Goal: Register for event/course

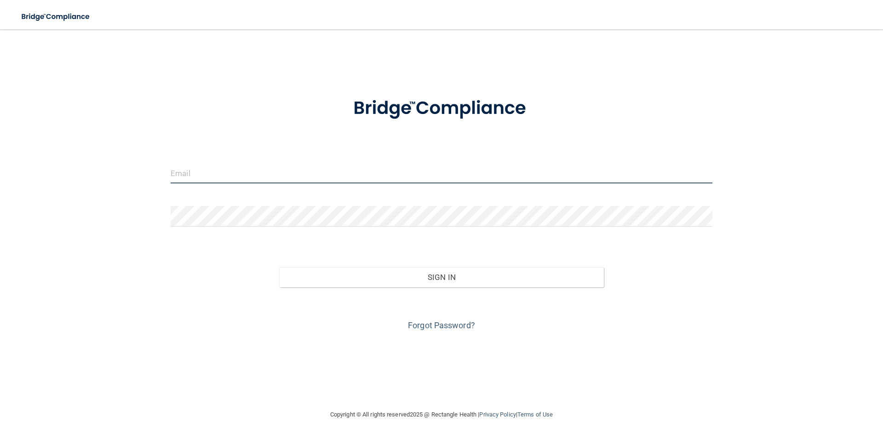
click at [221, 171] on input "email" at bounding box center [441, 173] width 541 height 21
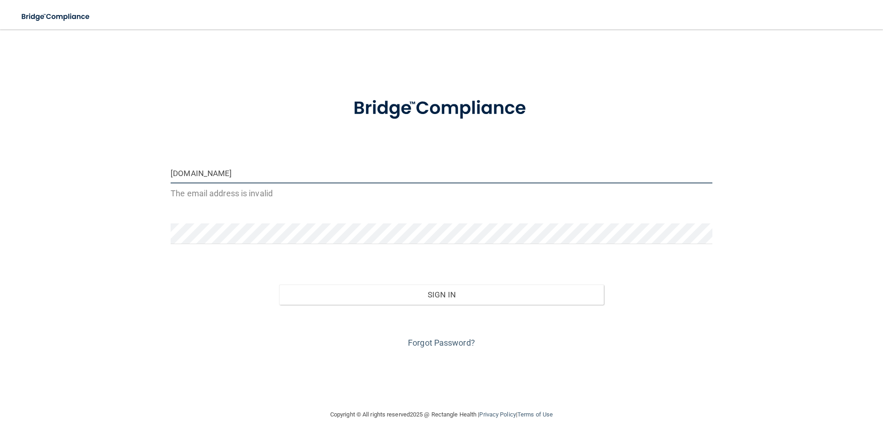
type input "ra.officesafe.com"
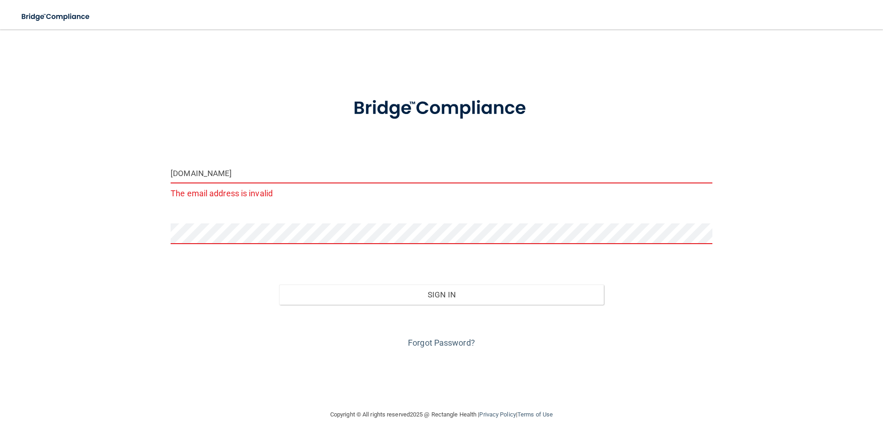
drag, startPoint x: 234, startPoint y: 172, endPoint x: 130, endPoint y: 173, distance: 104.3
click at [171, 173] on input "ra.officesafe.com" at bounding box center [441, 173] width 541 height 21
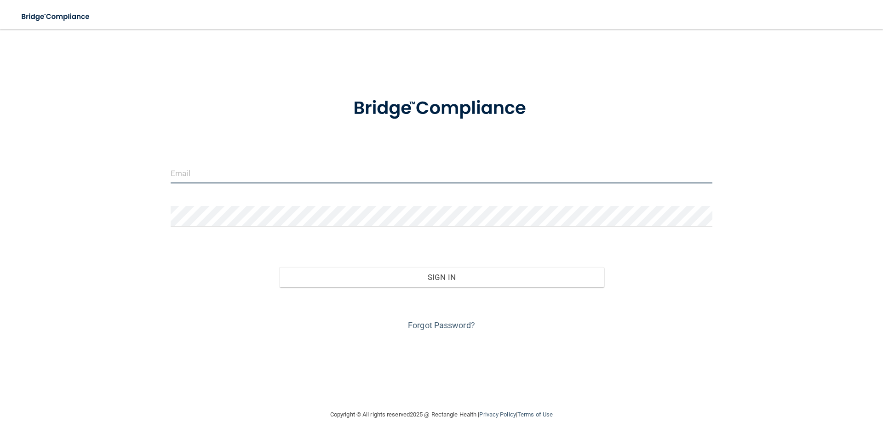
click at [225, 172] on input "email" at bounding box center [441, 173] width 541 height 21
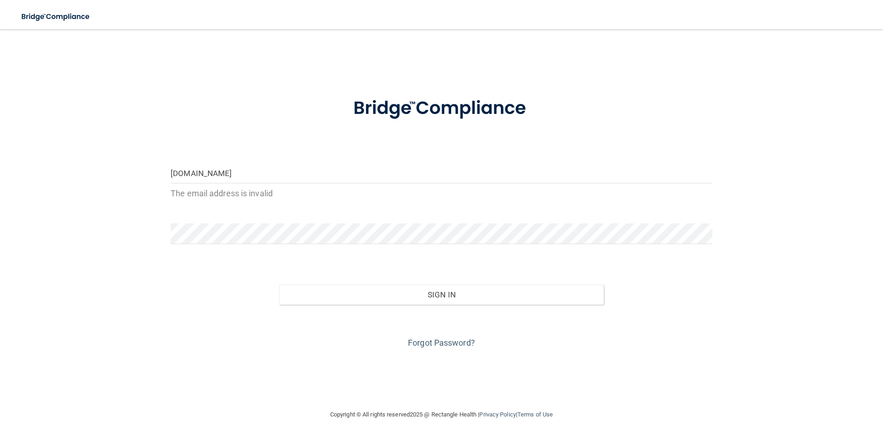
click at [228, 218] on form "raofficesafe.com The email address is invalid Invalid email/password. You don't…" at bounding box center [441, 218] width 541 height 266
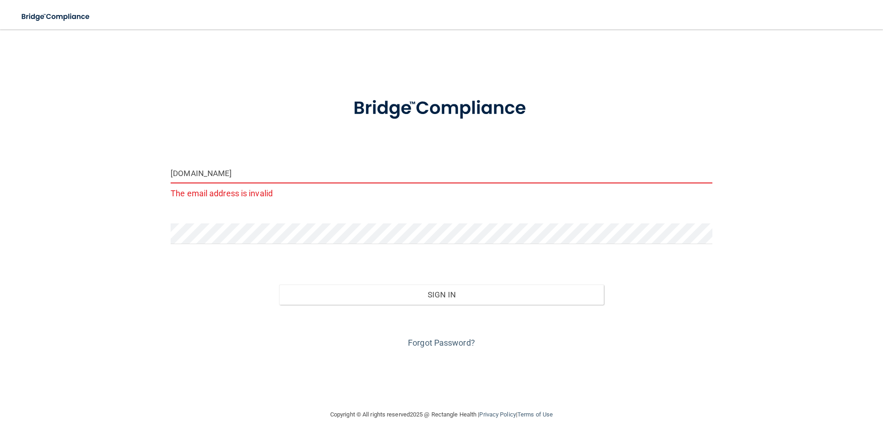
click at [177, 174] on input "raofficesafe.com" at bounding box center [441, 173] width 541 height 21
type input "ra.officesafe.com"
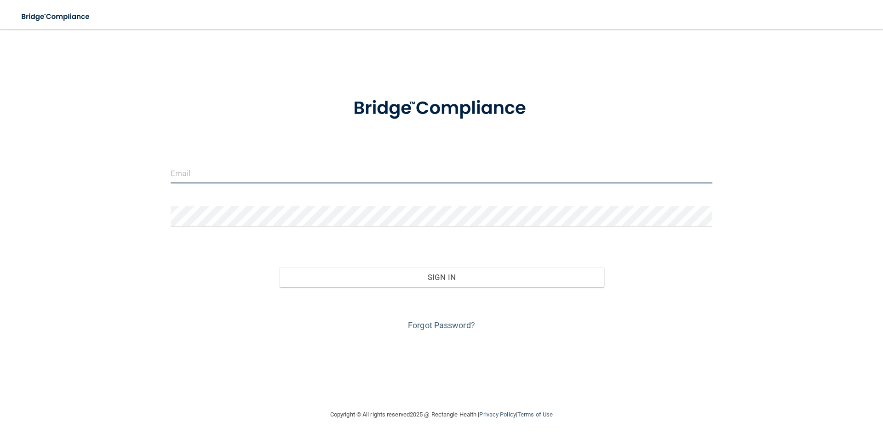
click at [185, 173] on input "email" at bounding box center [441, 173] width 541 height 21
type input "r"
type input "[EMAIL_ADDRESS][DOMAIN_NAME]"
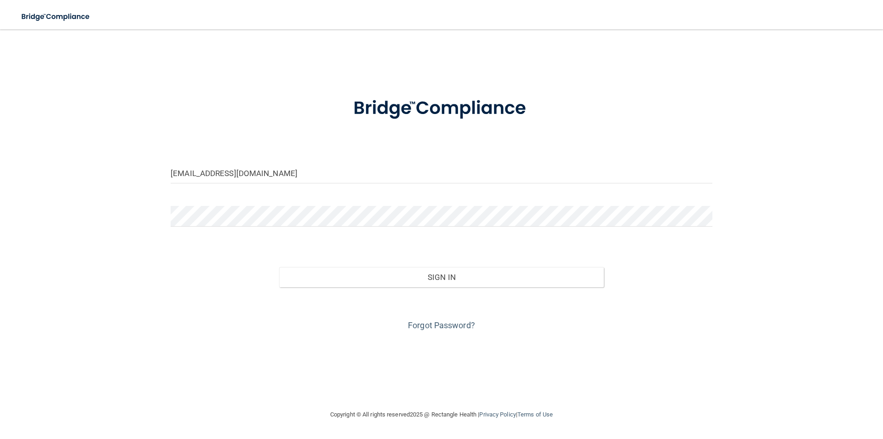
click at [191, 228] on div at bounding box center [441, 220] width 555 height 28
click at [360, 290] on div "Forgot Password?" at bounding box center [441, 310] width 555 height 46
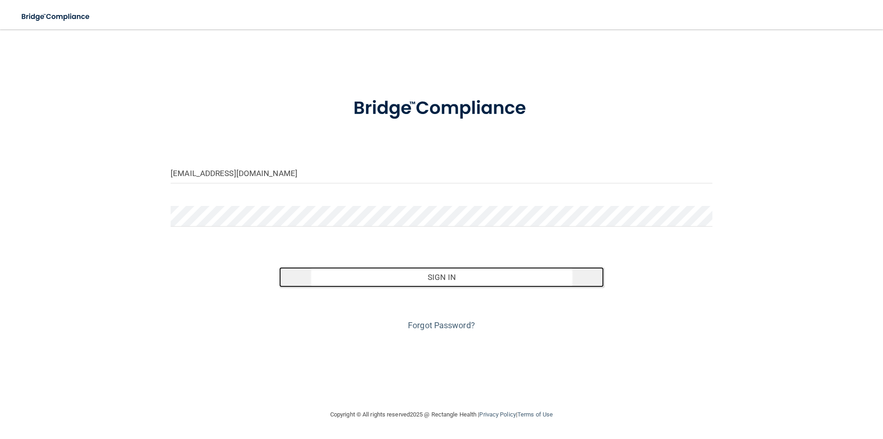
click at [362, 280] on button "Sign In" at bounding box center [441, 277] width 325 height 20
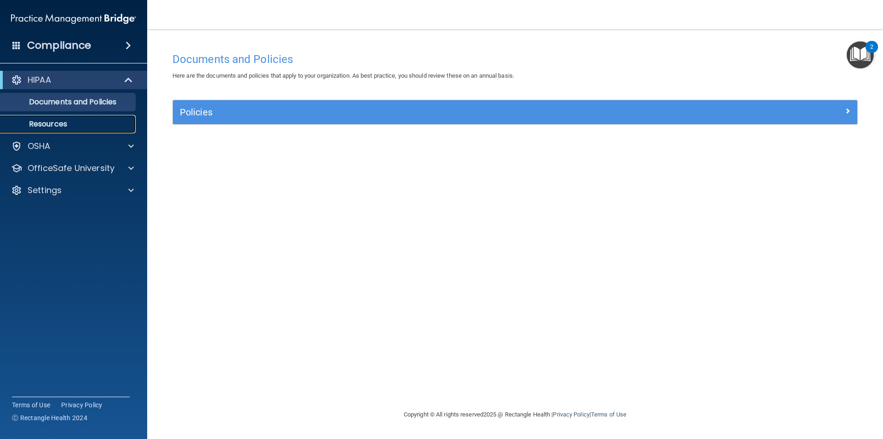
click at [50, 123] on p "Resources" at bounding box center [68, 124] width 125 height 9
click at [128, 143] on span at bounding box center [131, 146] width 6 height 11
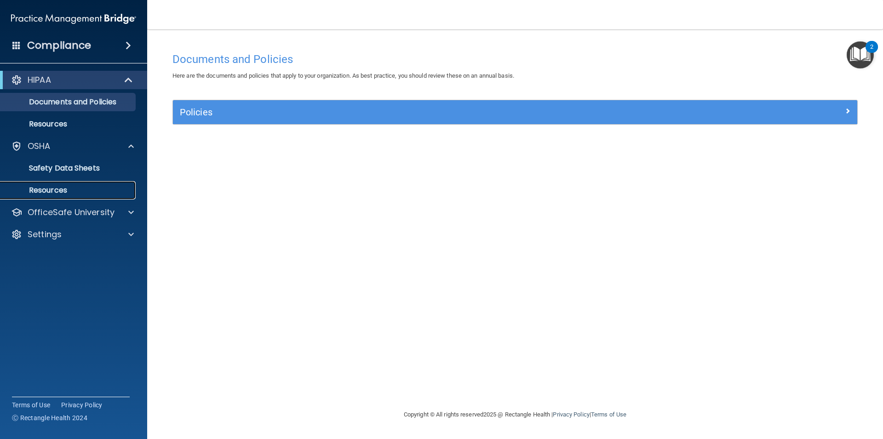
click at [57, 188] on p "Resources" at bounding box center [68, 190] width 125 height 9
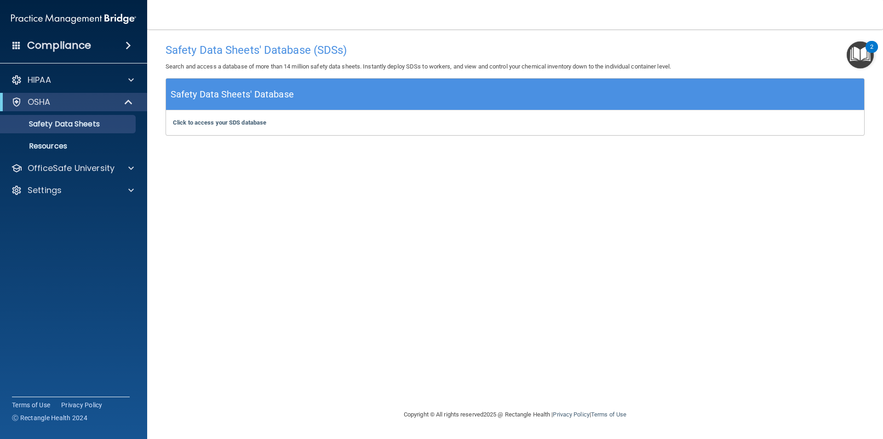
click at [128, 44] on span at bounding box center [128, 45] width 6 height 11
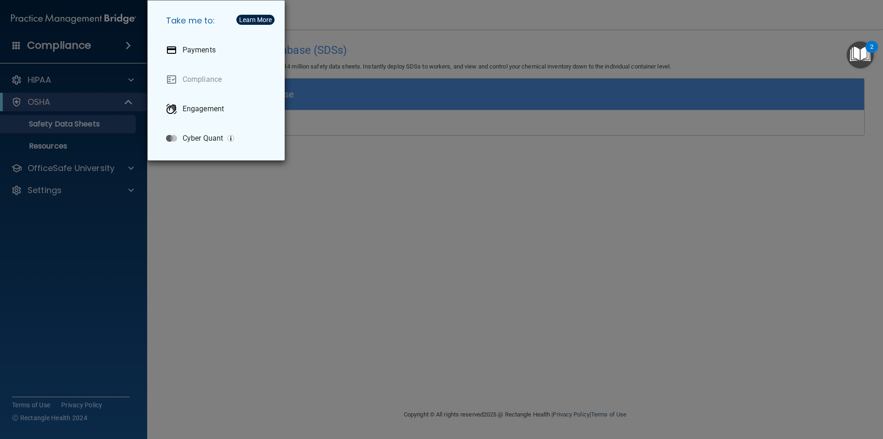
click at [61, 81] on div "Take me to: Payments Compliance Engagement Cyber Quant" at bounding box center [441, 219] width 883 height 439
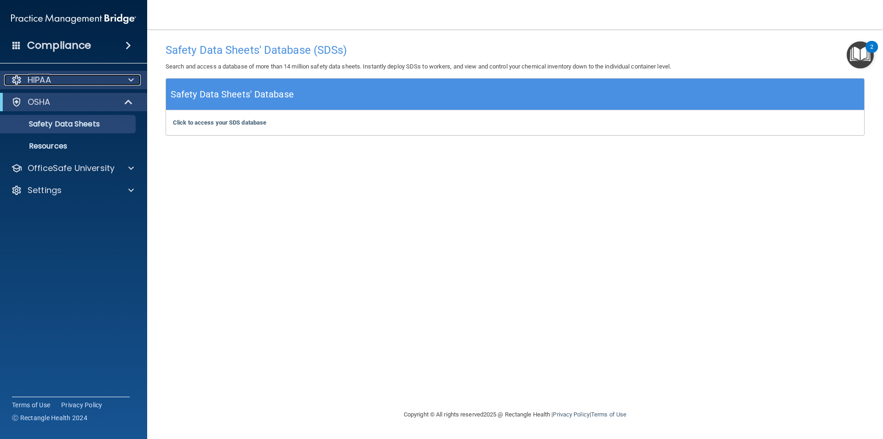
click at [127, 77] on div at bounding box center [129, 79] width 23 height 11
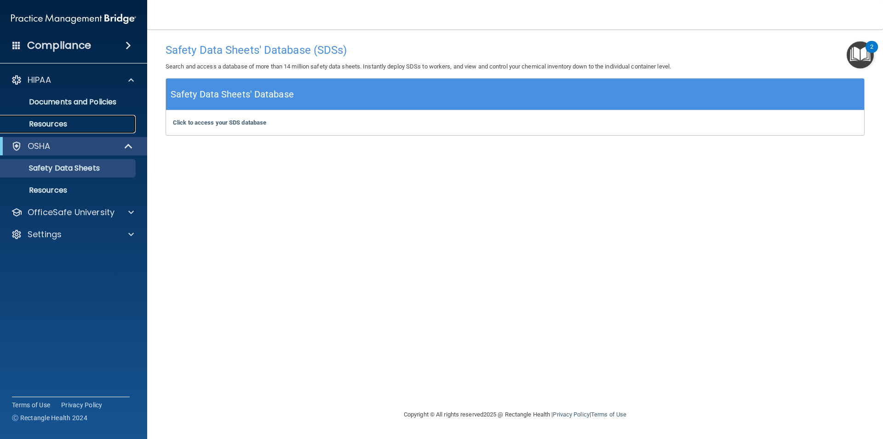
click at [47, 121] on p "Resources" at bounding box center [68, 124] width 125 height 9
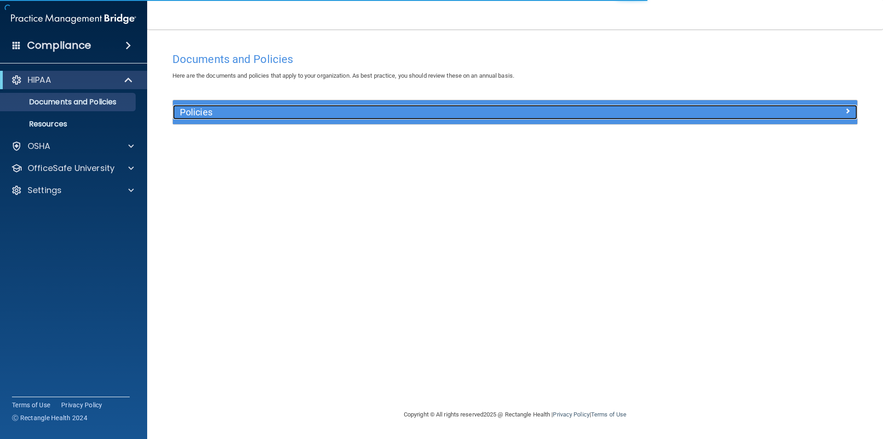
click at [845, 110] on span at bounding box center [847, 110] width 6 height 11
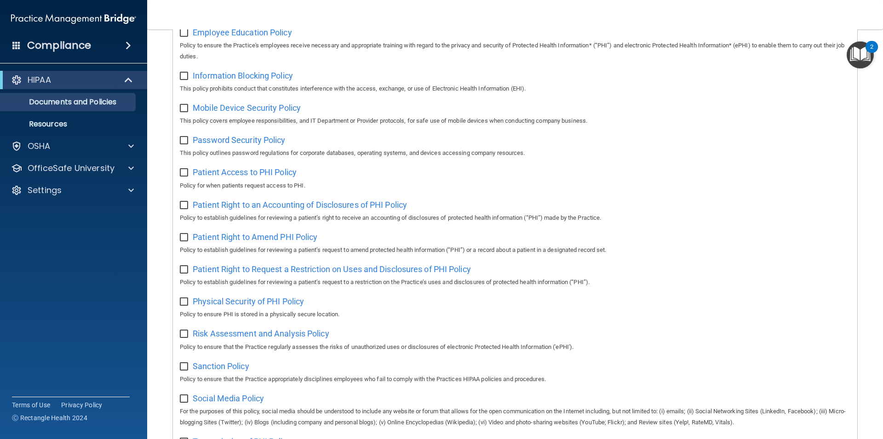
scroll to position [270, 0]
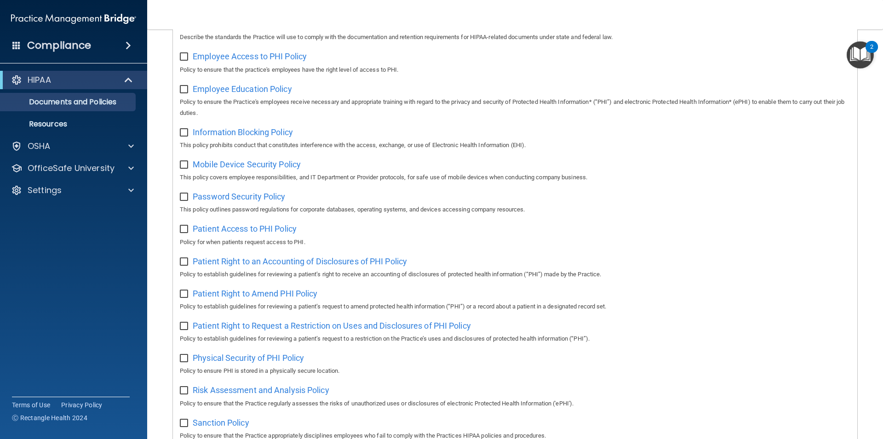
click at [184, 264] on input "checkbox" at bounding box center [185, 261] width 11 height 7
click at [184, 261] on input "checkbox" at bounding box center [185, 261] width 11 height 7
checkbox input "false"
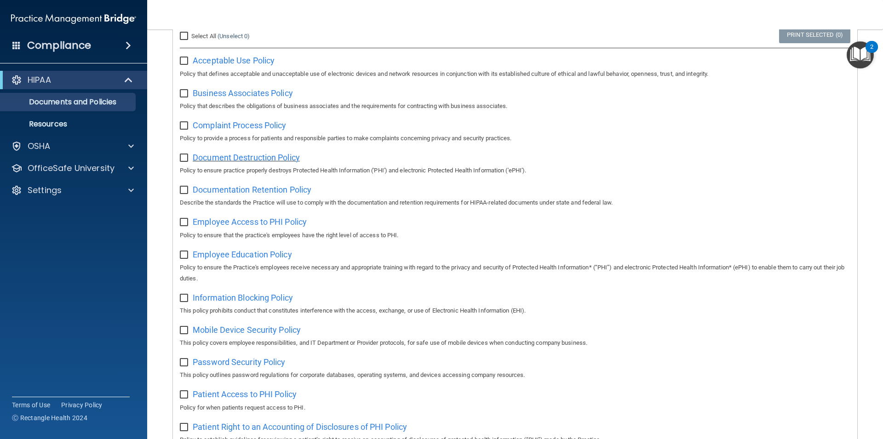
scroll to position [0, 0]
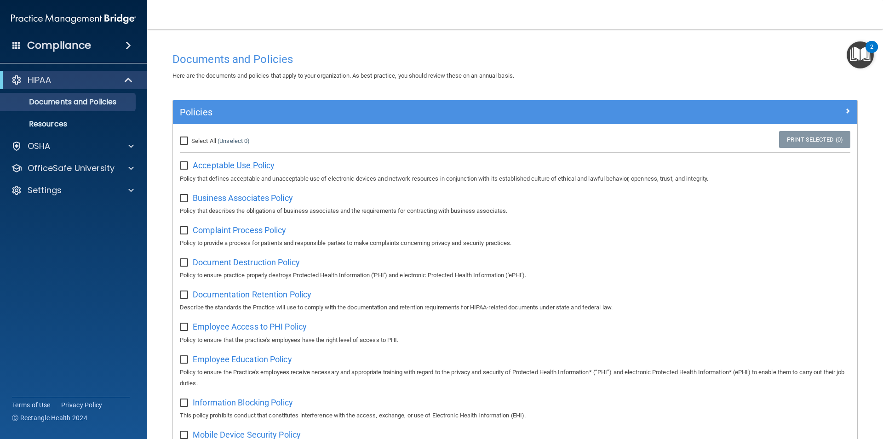
click at [257, 164] on span "Acceptable Use Policy" at bounding box center [234, 165] width 82 height 10
click at [183, 138] on input "Select All (Unselect 0) Unselect All" at bounding box center [185, 140] width 11 height 7
checkbox input "true"
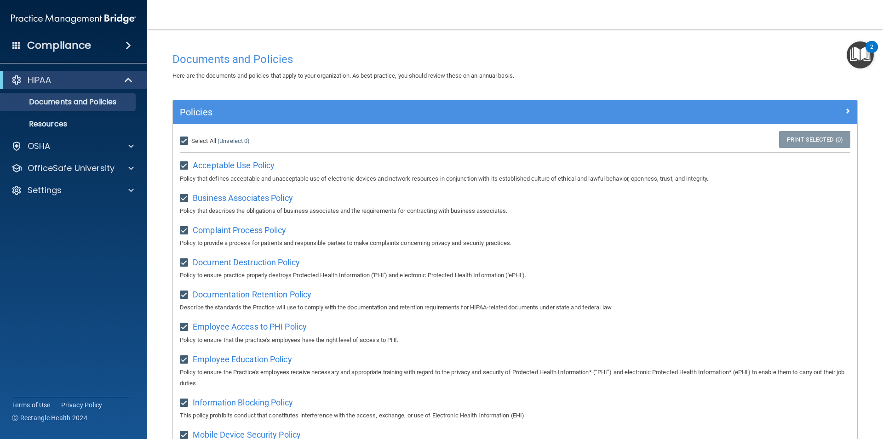
checkbox input "true"
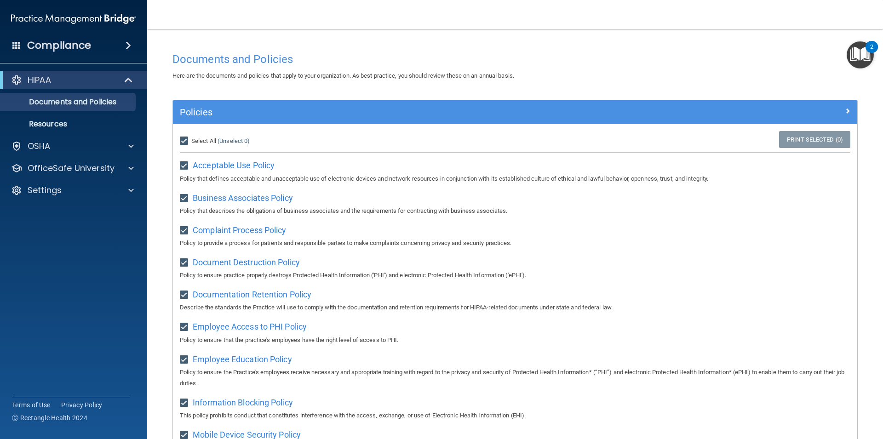
checkbox input "true"
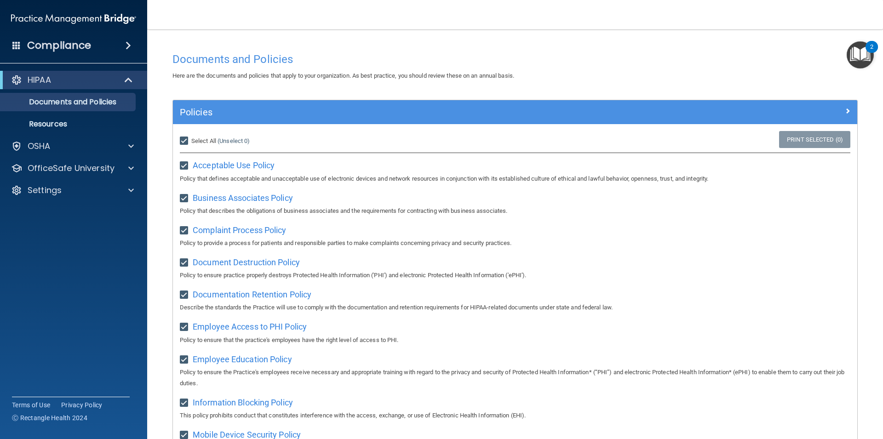
checkbox input "true"
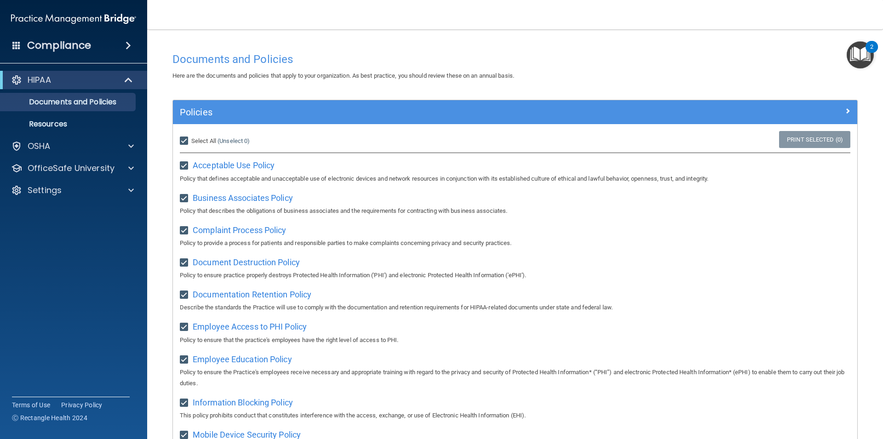
checkbox input "true"
click at [187, 140] on input "Select All (Unselect 21) Unselect All" at bounding box center [185, 140] width 11 height 7
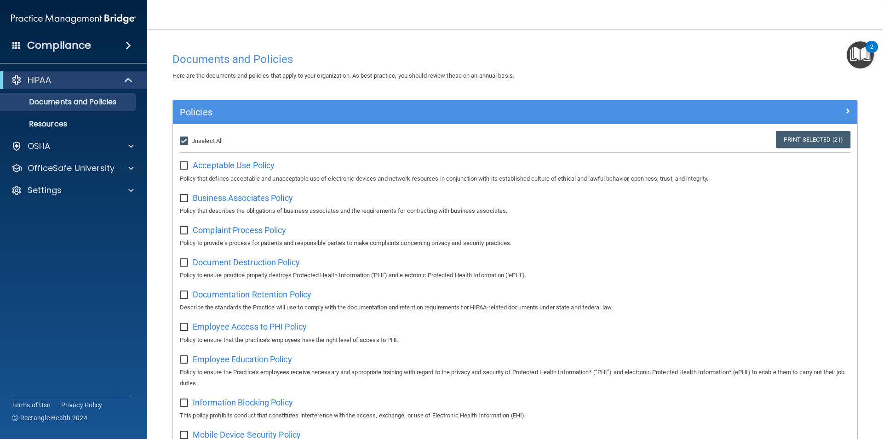
checkbox input "false"
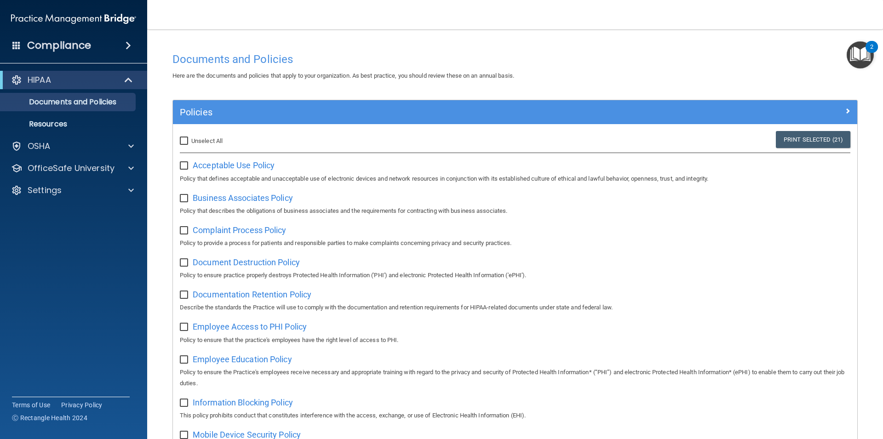
checkbox input "false"
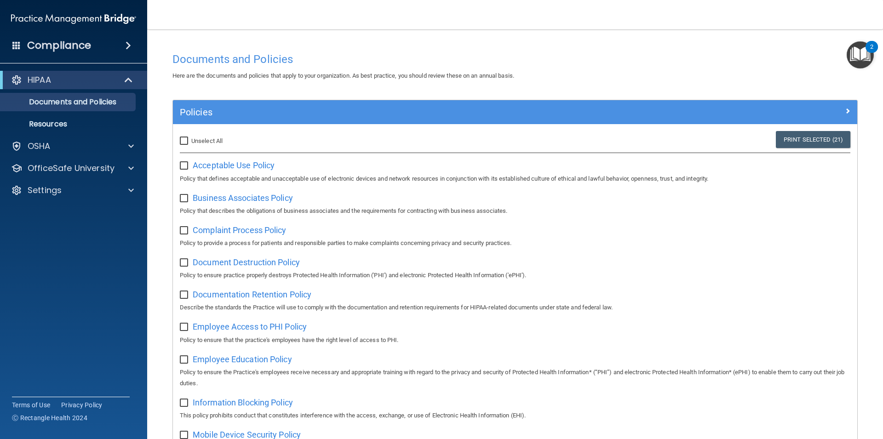
checkbox input "false"
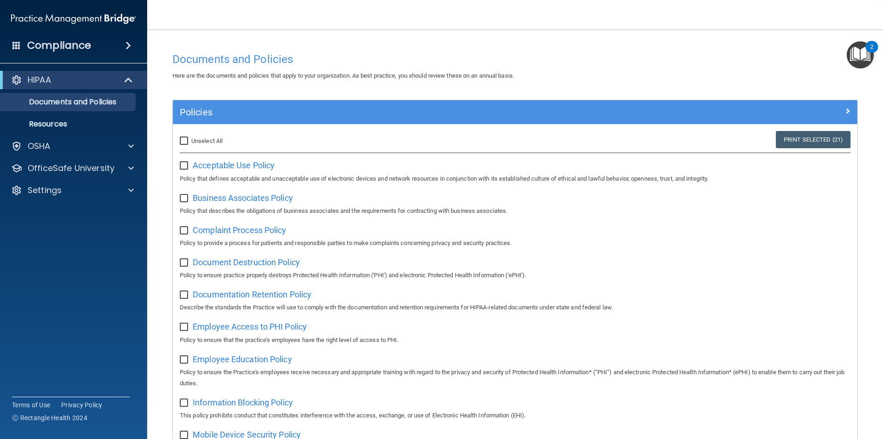
checkbox input "false"
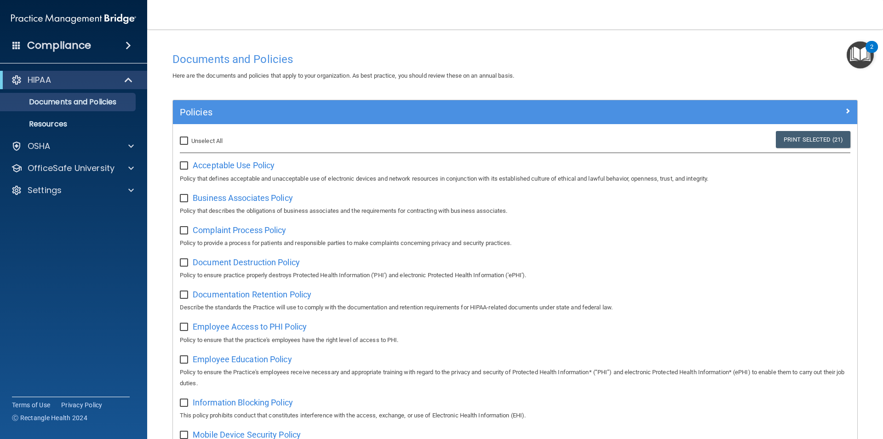
checkbox input "false"
click at [24, 77] on div "HIPAA" at bounding box center [61, 79] width 114 height 11
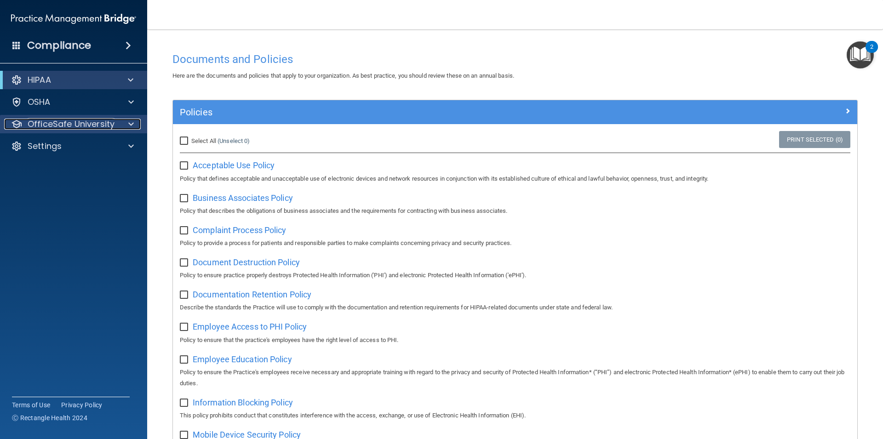
click at [127, 121] on div at bounding box center [129, 124] width 23 height 11
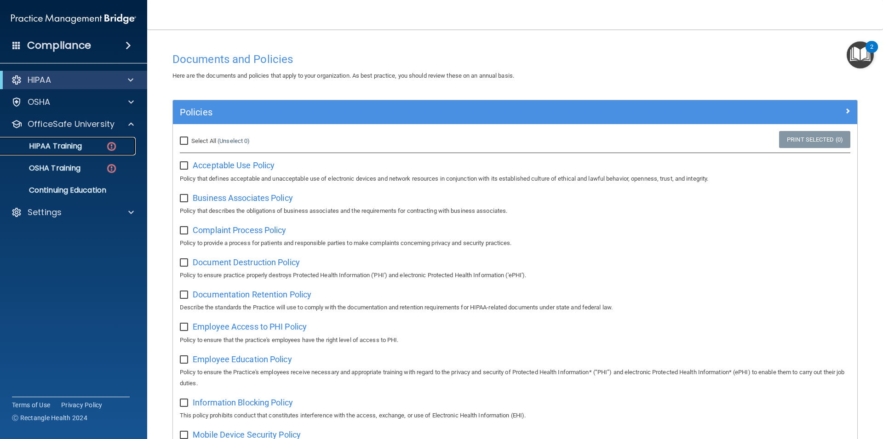
click at [61, 143] on p "HIPAA Training" at bounding box center [44, 146] width 76 height 9
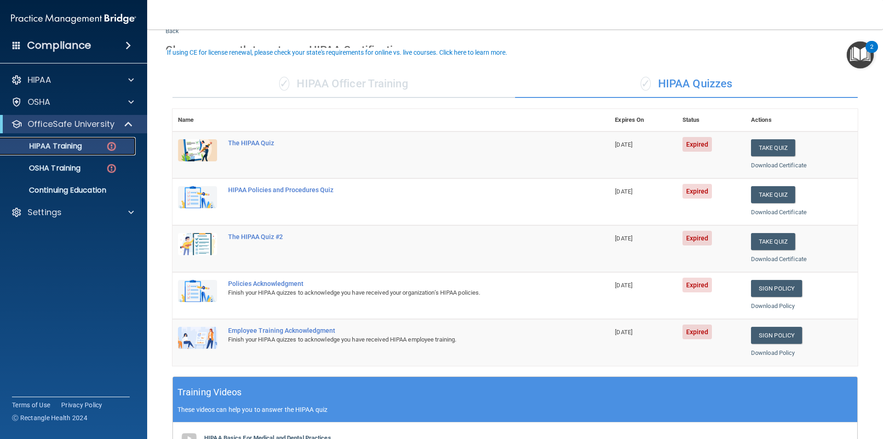
scroll to position [41, 0]
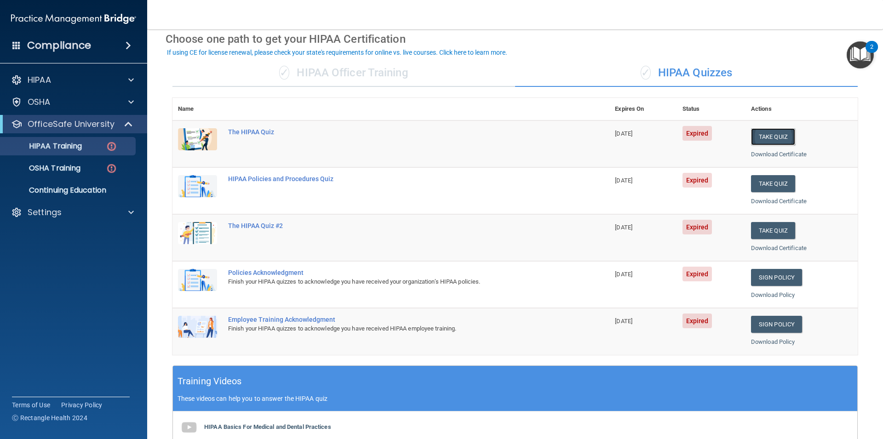
click at [763, 135] on button "Take Quiz" at bounding box center [773, 136] width 44 height 17
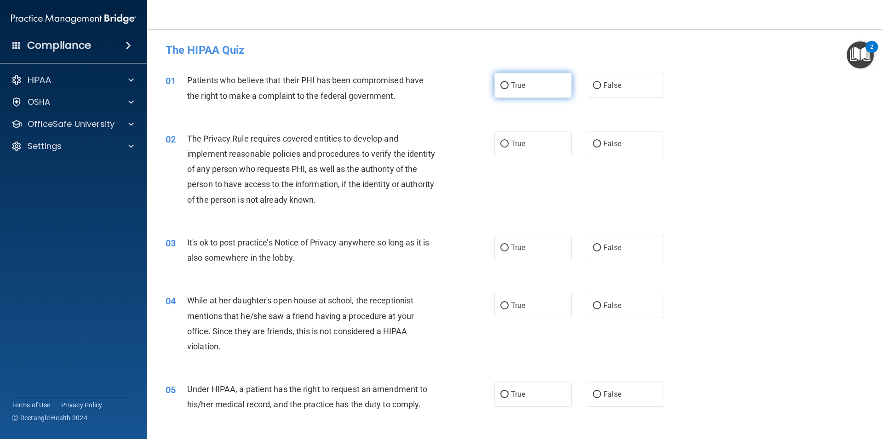
click at [512, 84] on span "True" at bounding box center [518, 85] width 14 height 9
click at [508, 84] on input "True" at bounding box center [504, 85] width 8 height 7
radio input "true"
click at [537, 140] on label "True" at bounding box center [532, 143] width 77 height 25
click at [508, 141] on input "True" at bounding box center [504, 144] width 8 height 7
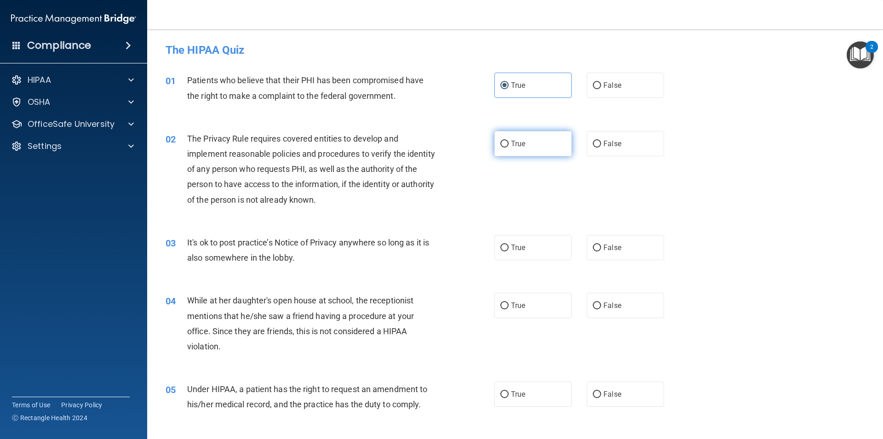
radio input "true"
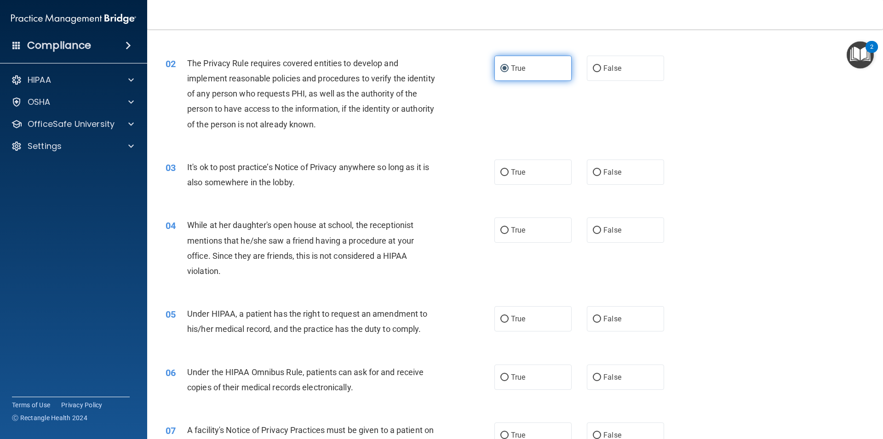
scroll to position [83, 0]
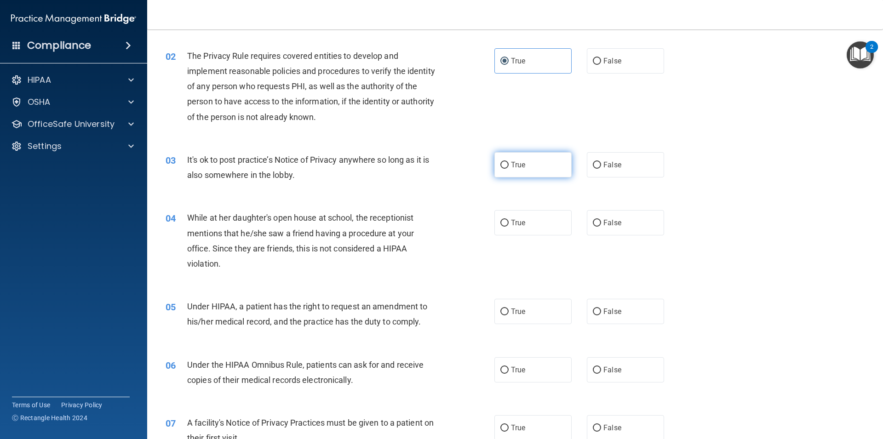
click at [534, 168] on label "True" at bounding box center [532, 164] width 77 height 25
click at [508, 168] on input "True" at bounding box center [504, 165] width 8 height 7
radio input "true"
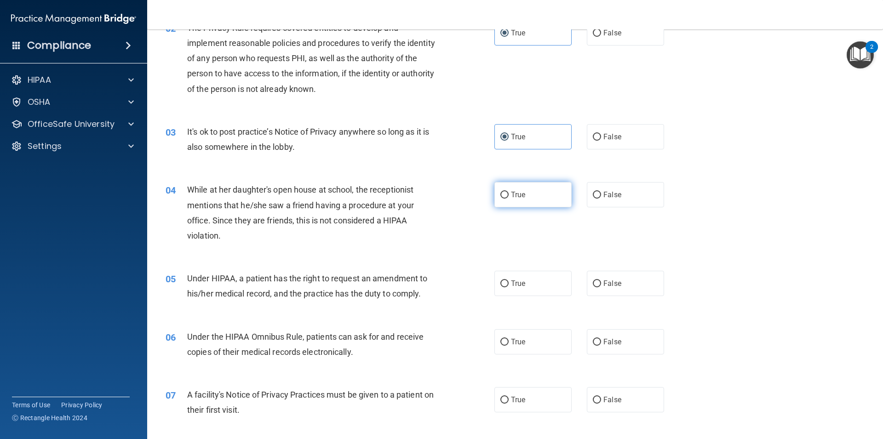
scroll to position [124, 0]
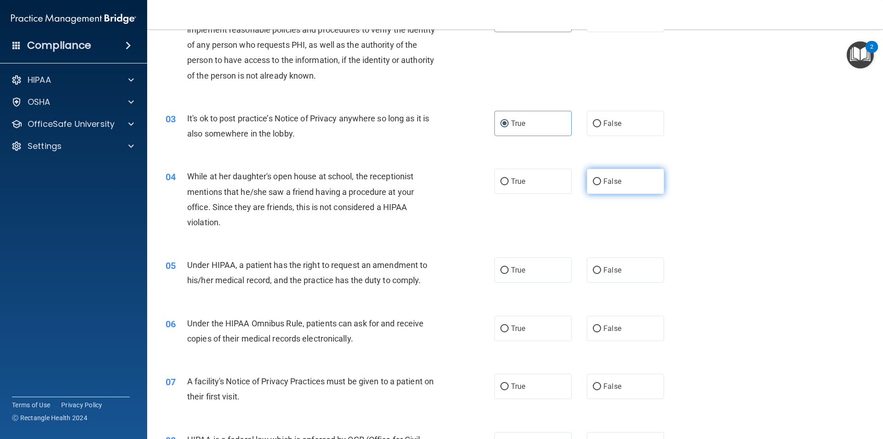
click at [595, 182] on input "False" at bounding box center [597, 181] width 8 height 7
radio input "true"
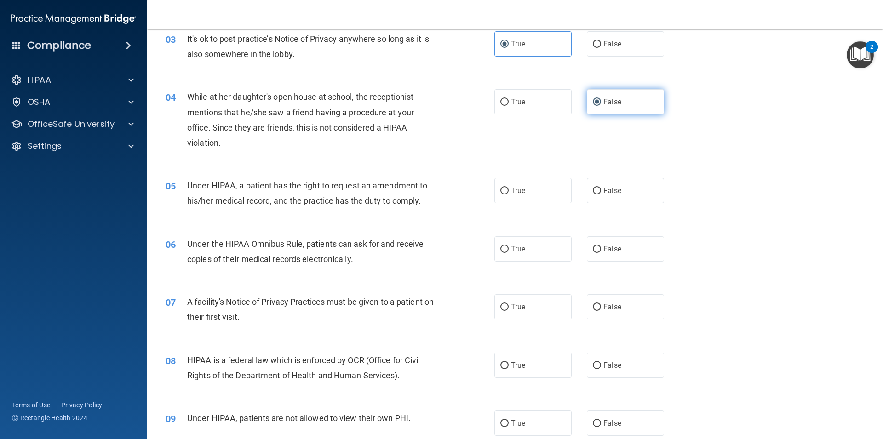
scroll to position [207, 0]
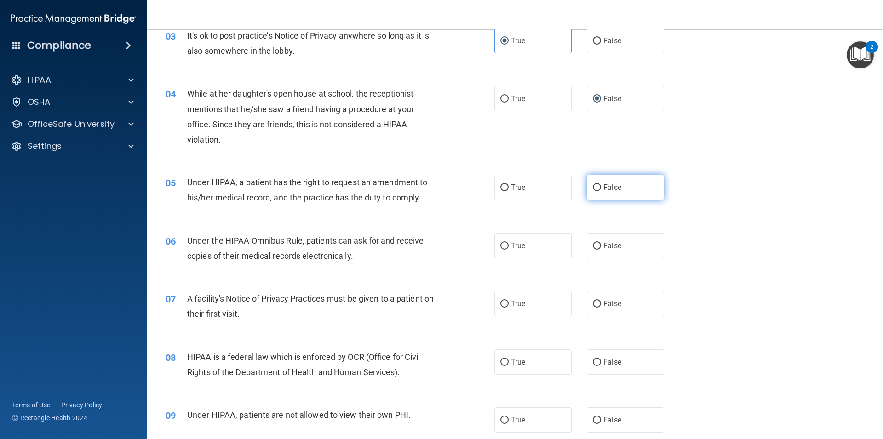
click at [606, 182] on label "False" at bounding box center [625, 187] width 77 height 25
click at [601, 184] on input "False" at bounding box center [597, 187] width 8 height 7
radio input "true"
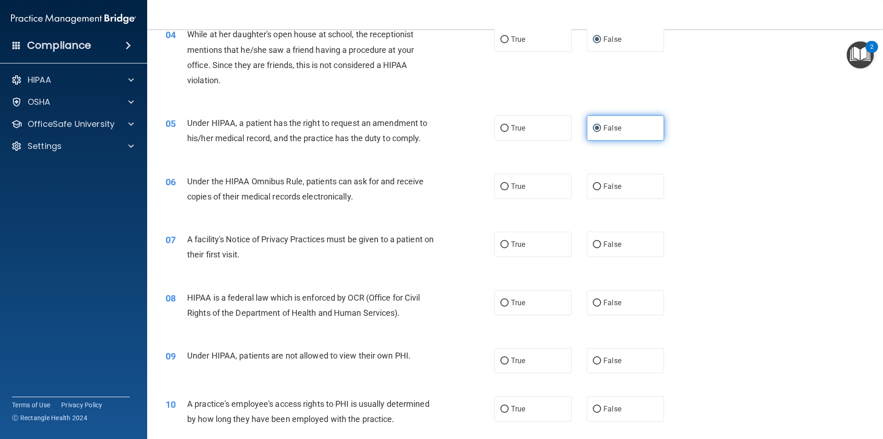
scroll to position [290, 0]
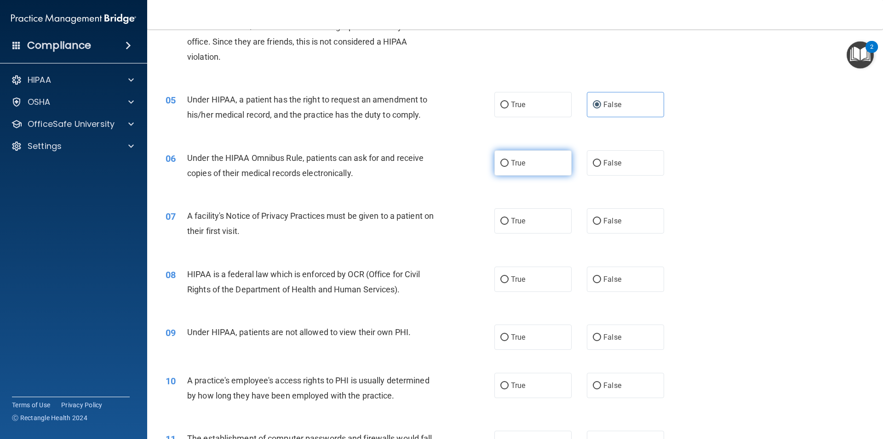
click at [535, 165] on label "True" at bounding box center [532, 162] width 77 height 25
click at [508, 165] on input "True" at bounding box center [504, 163] width 8 height 7
radio input "true"
click at [539, 218] on label "True" at bounding box center [532, 220] width 77 height 25
click at [508, 218] on input "True" at bounding box center [504, 221] width 8 height 7
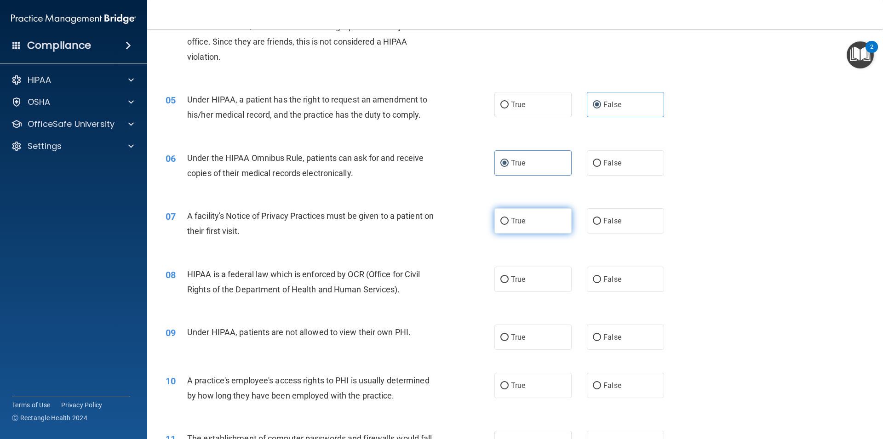
radio input "true"
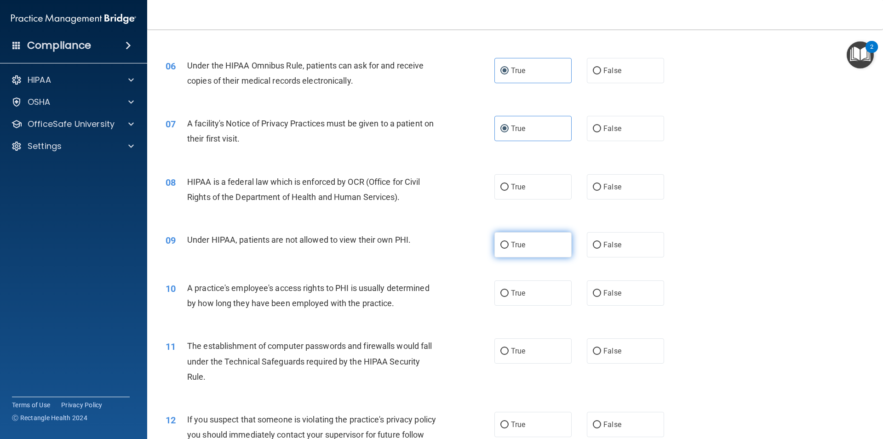
scroll to position [414, 0]
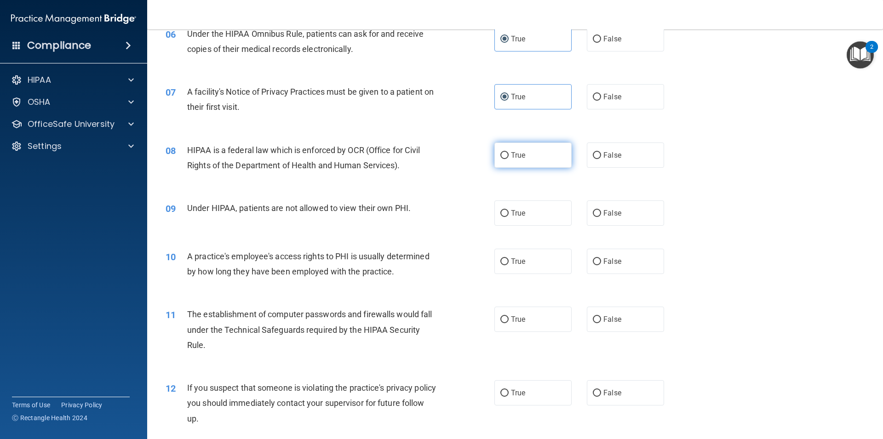
click at [526, 149] on label "True" at bounding box center [532, 154] width 77 height 25
click at [508, 152] on input "True" at bounding box center [504, 155] width 8 height 7
radio input "true"
click at [614, 211] on span "False" at bounding box center [612, 213] width 18 height 9
click at [601, 211] on input "False" at bounding box center [597, 213] width 8 height 7
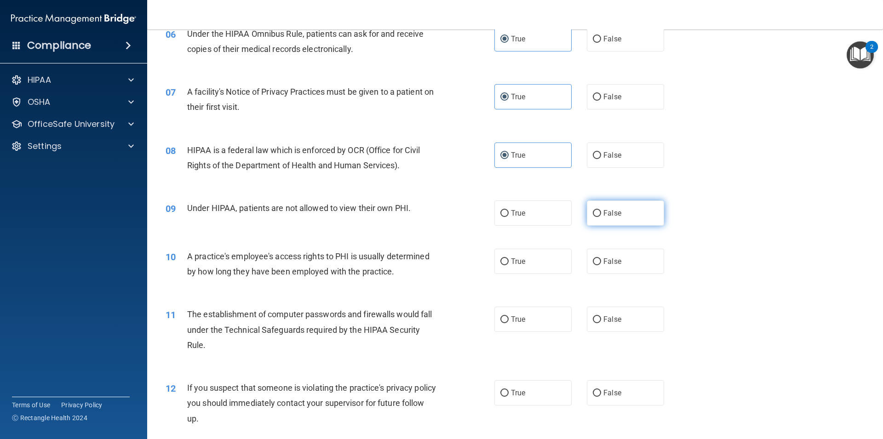
radio input "true"
click at [604, 262] on span "False" at bounding box center [612, 261] width 18 height 9
click at [601, 262] on input "False" at bounding box center [597, 261] width 8 height 7
radio input "true"
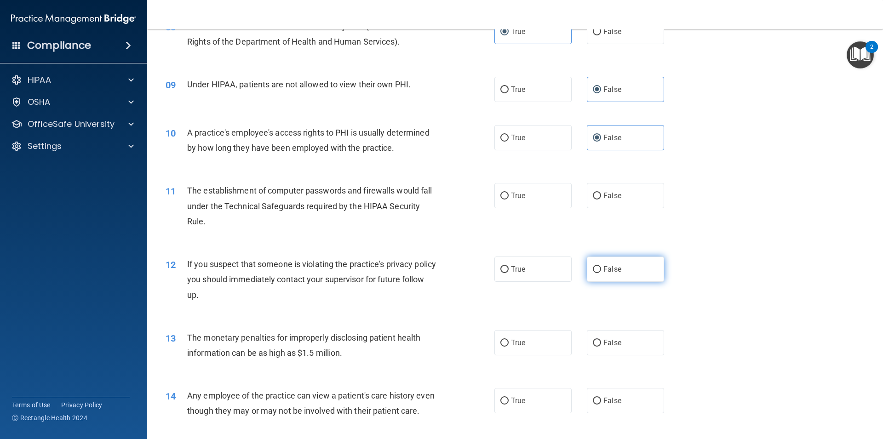
scroll to position [538, 0]
click at [546, 201] on label "True" at bounding box center [532, 194] width 77 height 25
click at [508, 199] on input "True" at bounding box center [504, 195] width 8 height 7
radio input "true"
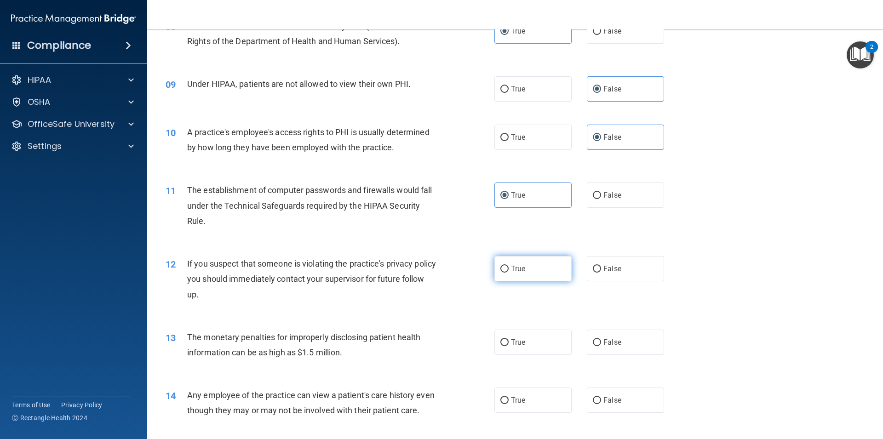
click at [533, 266] on label "True" at bounding box center [532, 268] width 77 height 25
click at [508, 266] on input "True" at bounding box center [504, 269] width 8 height 7
radio input "true"
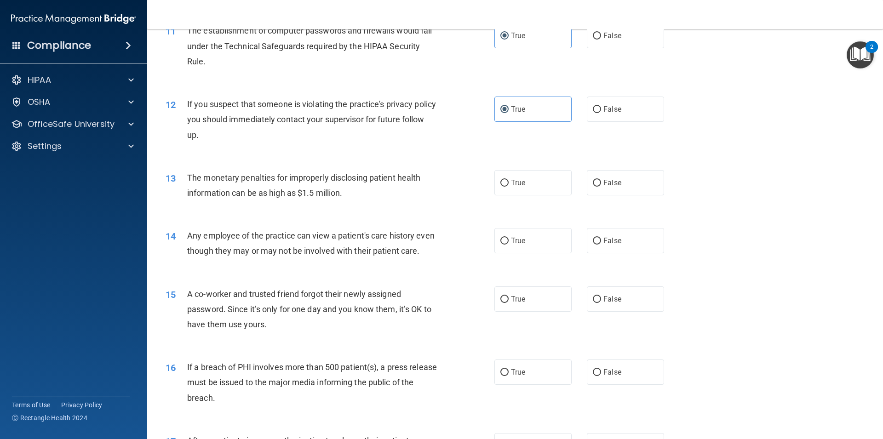
scroll to position [745, 0]
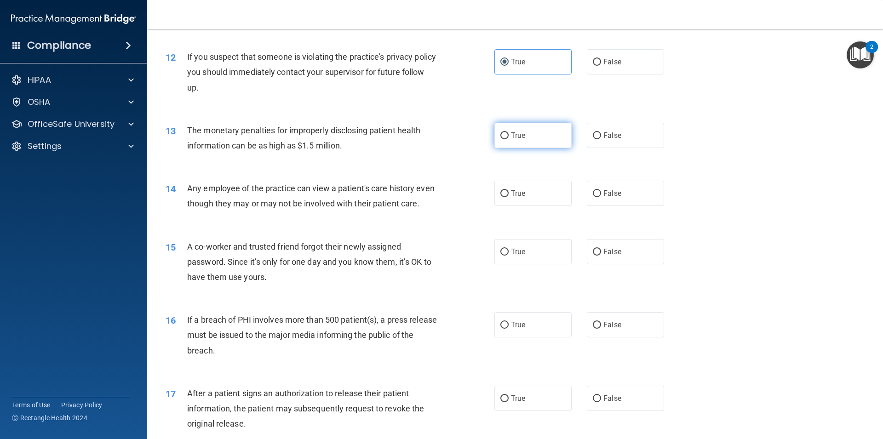
click at [528, 133] on label "True" at bounding box center [532, 135] width 77 height 25
click at [508, 133] on input "True" at bounding box center [504, 135] width 8 height 7
radio input "true"
click at [610, 195] on span "False" at bounding box center [612, 193] width 18 height 9
click at [601, 195] on input "False" at bounding box center [597, 193] width 8 height 7
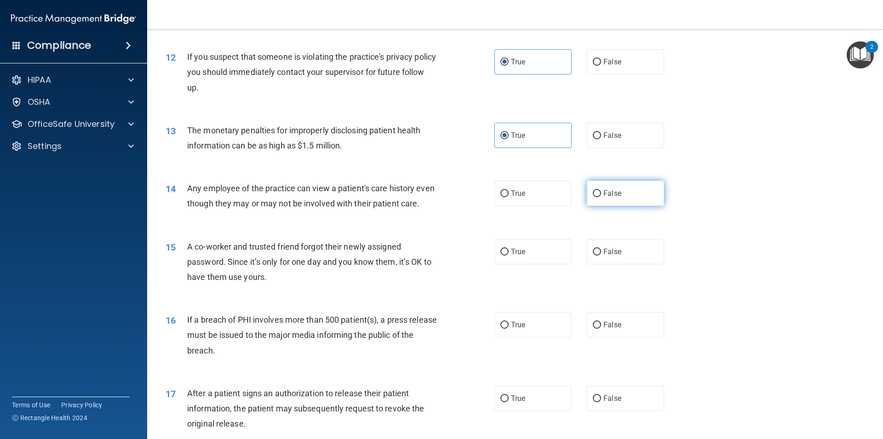
radio input "true"
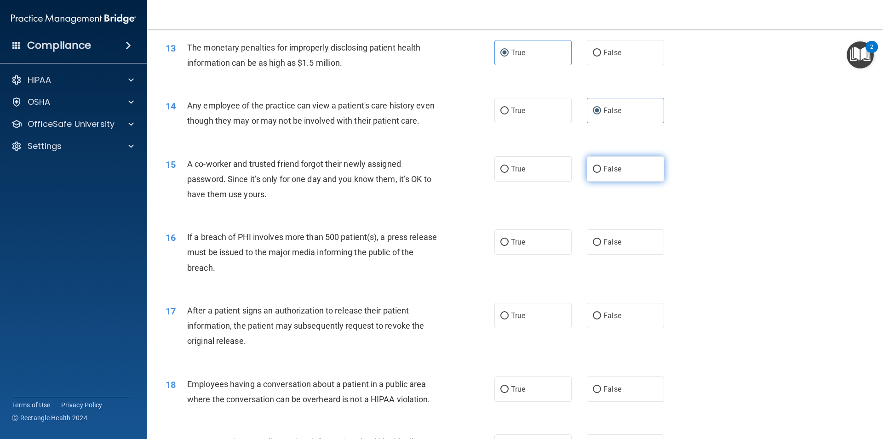
click at [633, 177] on label "False" at bounding box center [625, 168] width 77 height 25
click at [601, 173] on input "False" at bounding box center [597, 169] width 8 height 7
radio input "true"
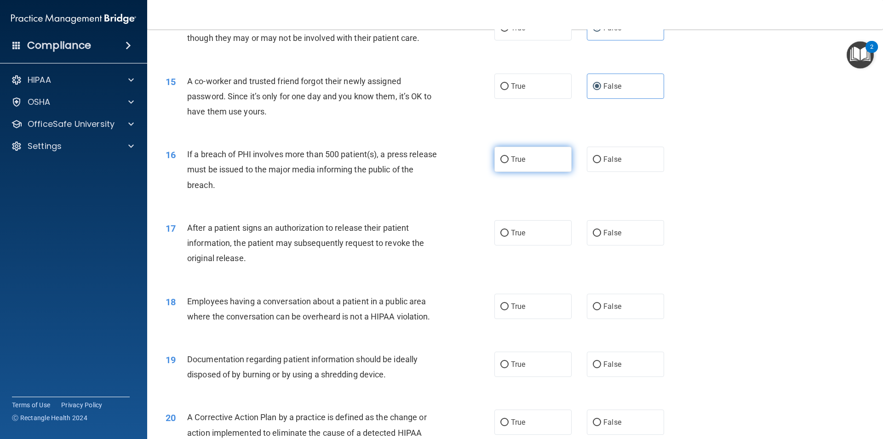
click at [556, 172] on label "True" at bounding box center [532, 159] width 77 height 25
click at [508, 163] on input "True" at bounding box center [504, 159] width 8 height 7
radio input "true"
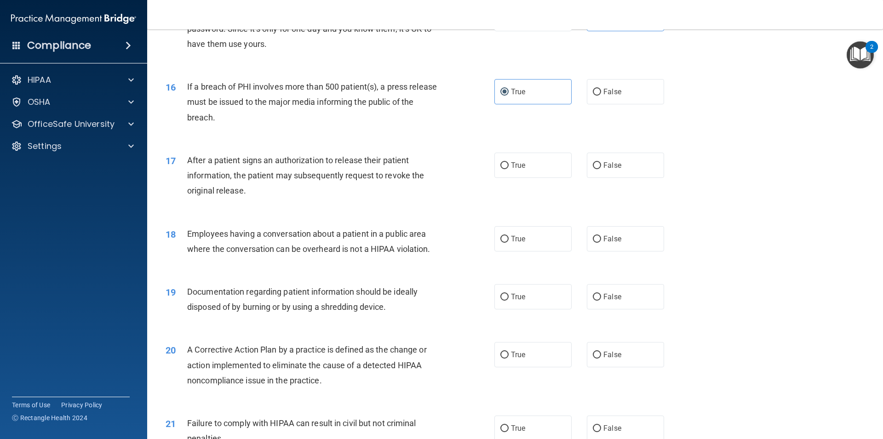
scroll to position [993, 0]
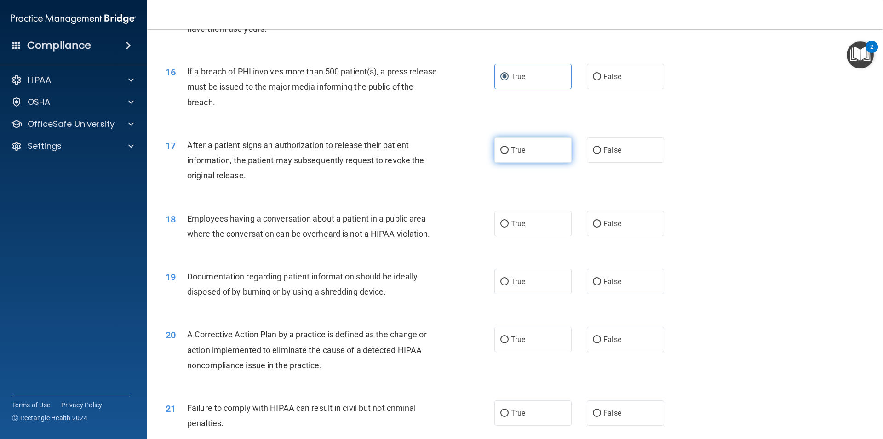
click at [530, 163] on label "True" at bounding box center [532, 149] width 77 height 25
click at [508, 154] on input "True" at bounding box center [504, 150] width 8 height 7
radio input "true"
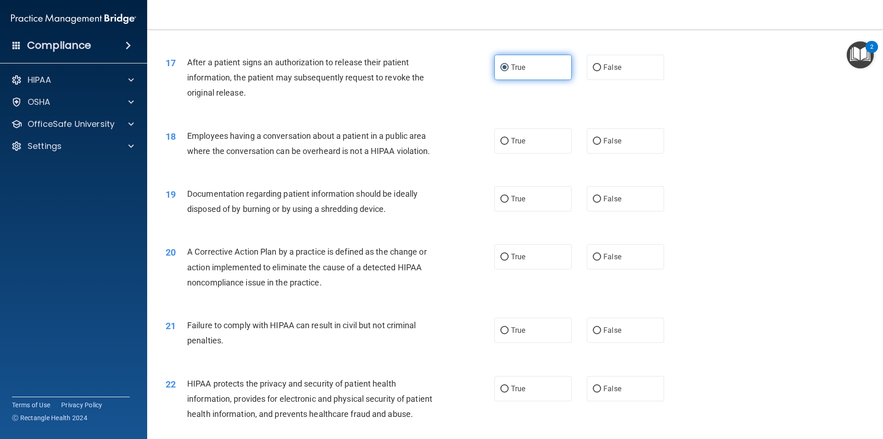
scroll to position [1117, 0]
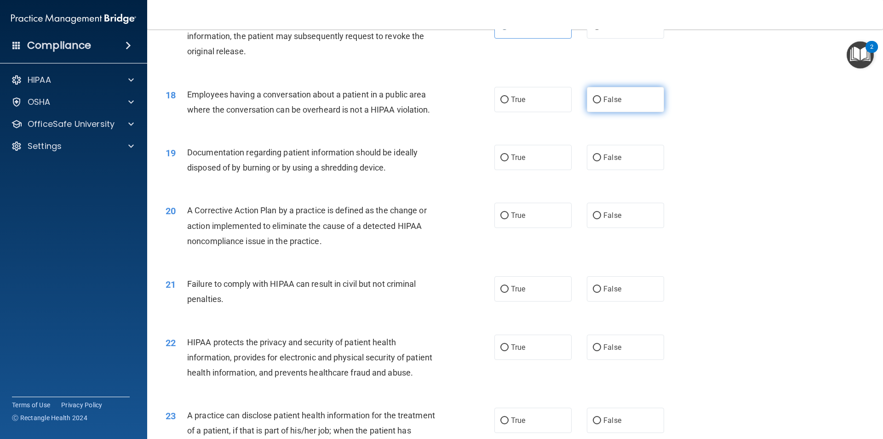
click at [593, 103] on input "False" at bounding box center [597, 100] width 8 height 7
radio input "true"
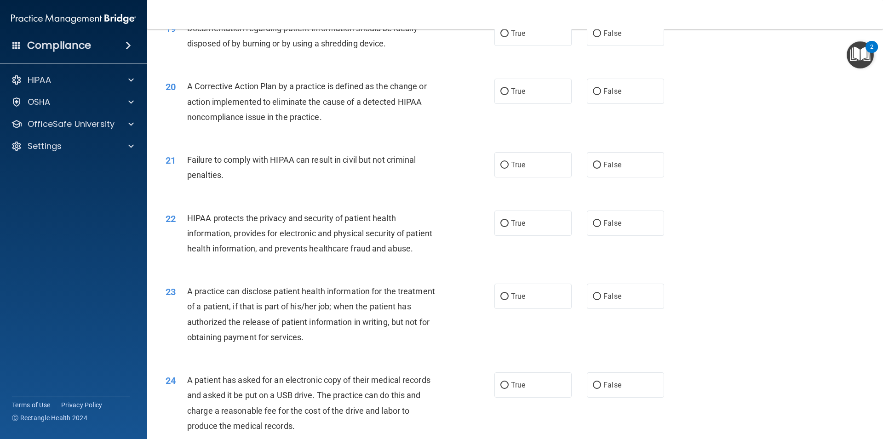
scroll to position [1200, 0]
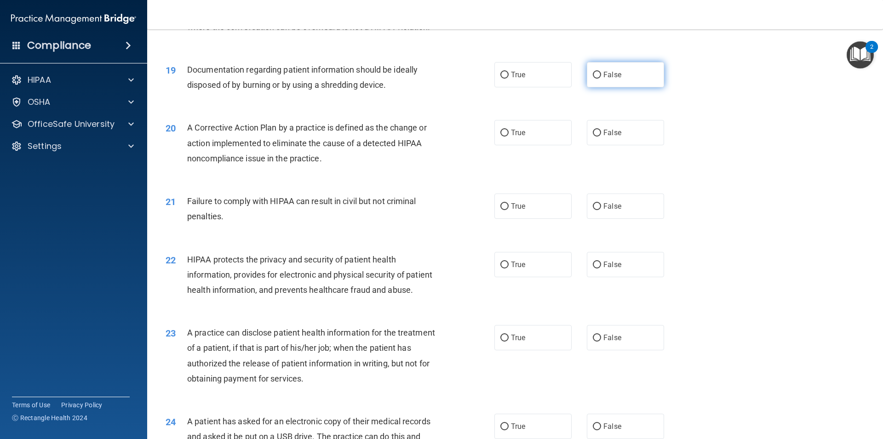
click at [603, 79] on span "False" at bounding box center [612, 74] width 18 height 9
click at [600, 79] on input "False" at bounding box center [597, 75] width 8 height 7
radio input "true"
click at [524, 145] on label "True" at bounding box center [532, 132] width 77 height 25
click at [508, 137] on input "True" at bounding box center [504, 133] width 8 height 7
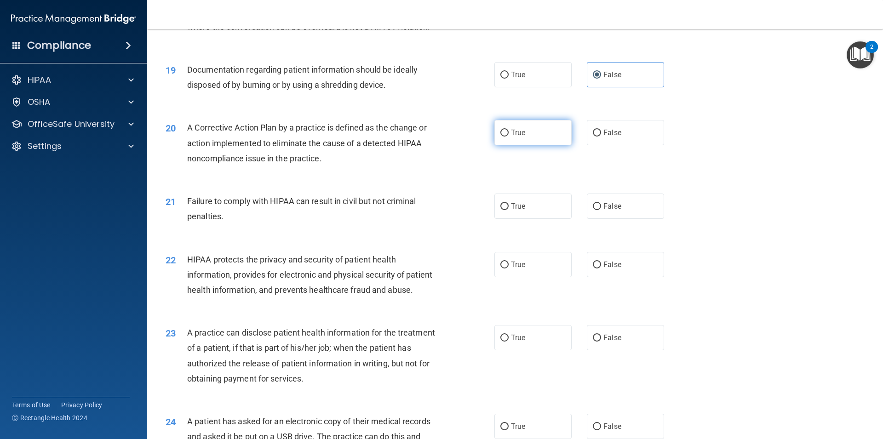
radio input "true"
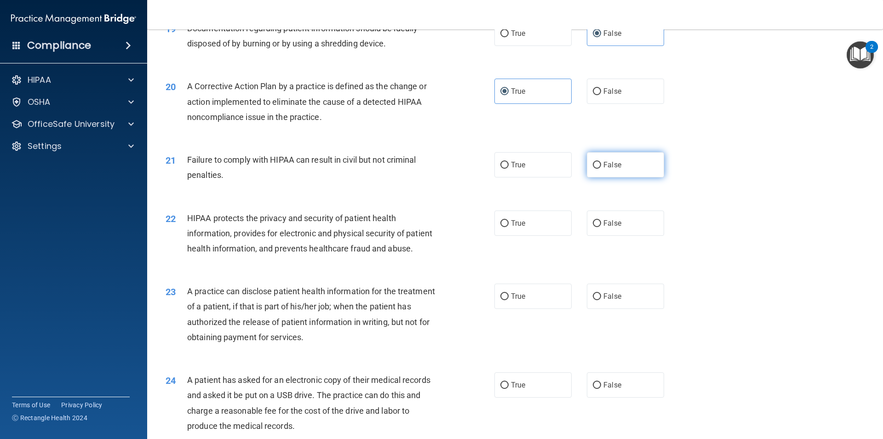
click at [603, 169] on span "False" at bounding box center [612, 164] width 18 height 9
click at [601, 169] on input "False" at bounding box center [597, 165] width 8 height 7
radio input "true"
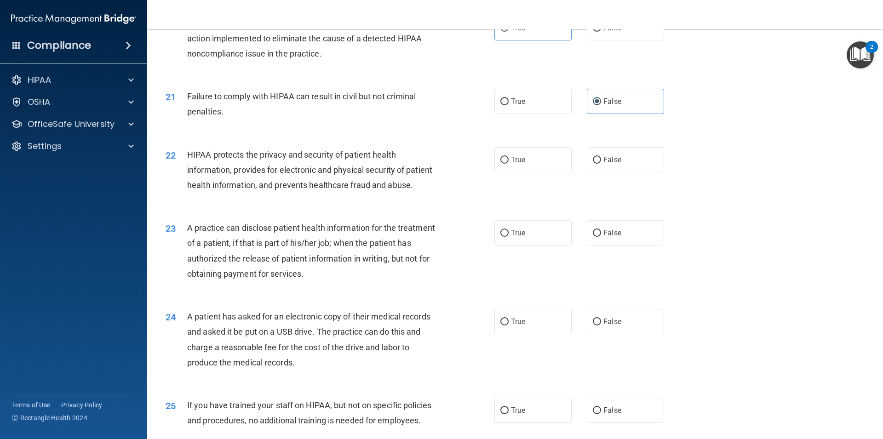
scroll to position [1365, 0]
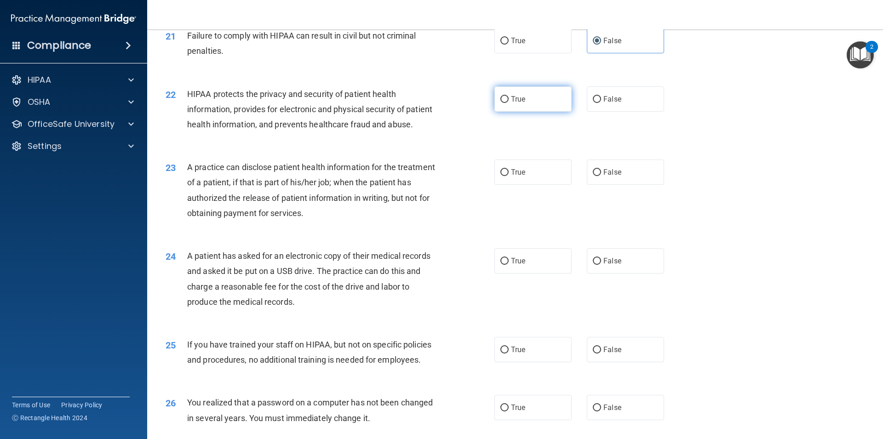
click at [527, 112] on label "True" at bounding box center [532, 98] width 77 height 25
click at [508, 103] on input "True" at bounding box center [504, 99] width 8 height 7
radio input "true"
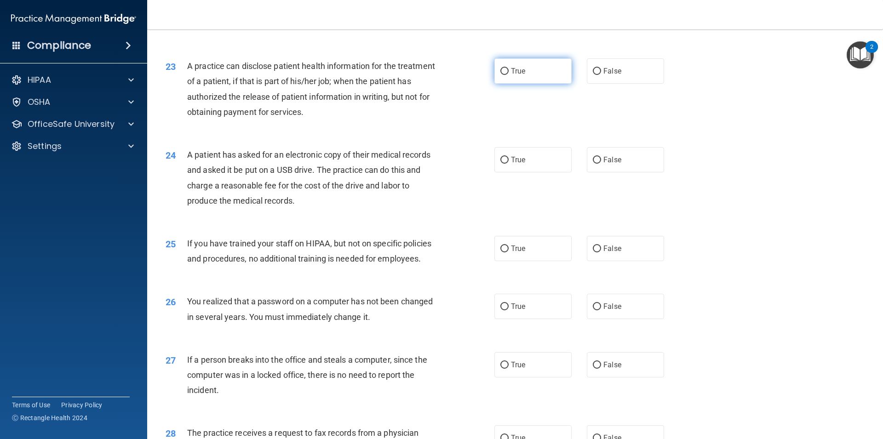
scroll to position [1489, 0]
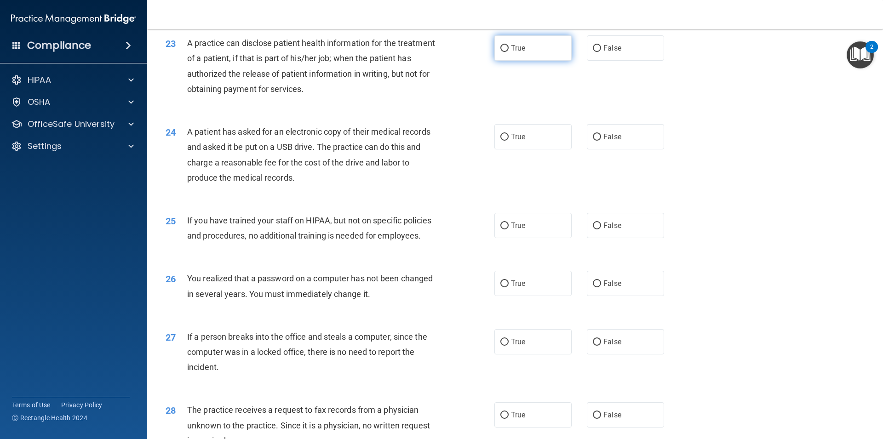
click at [507, 61] on label "True" at bounding box center [532, 47] width 77 height 25
click at [507, 52] on input "True" at bounding box center [504, 48] width 8 height 7
radio input "true"
click at [528, 149] on label "True" at bounding box center [532, 136] width 77 height 25
click at [508, 141] on input "True" at bounding box center [504, 137] width 8 height 7
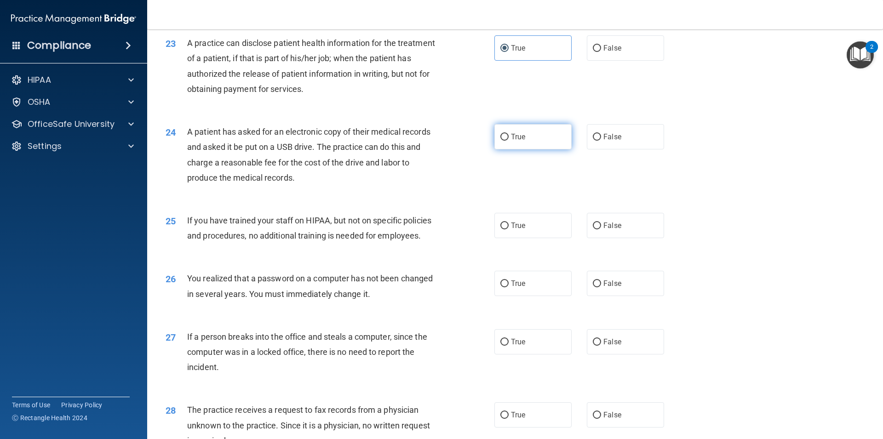
radio input "true"
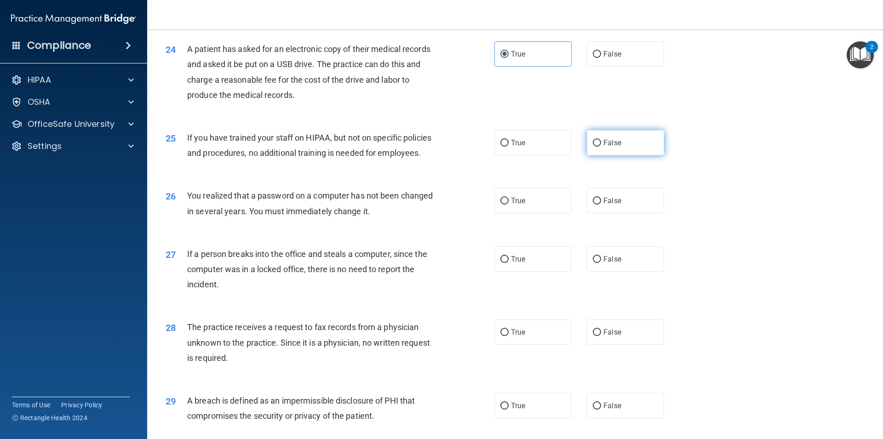
click at [606, 147] on span "False" at bounding box center [612, 142] width 18 height 9
click at [601, 147] on input "False" at bounding box center [597, 143] width 8 height 7
radio input "true"
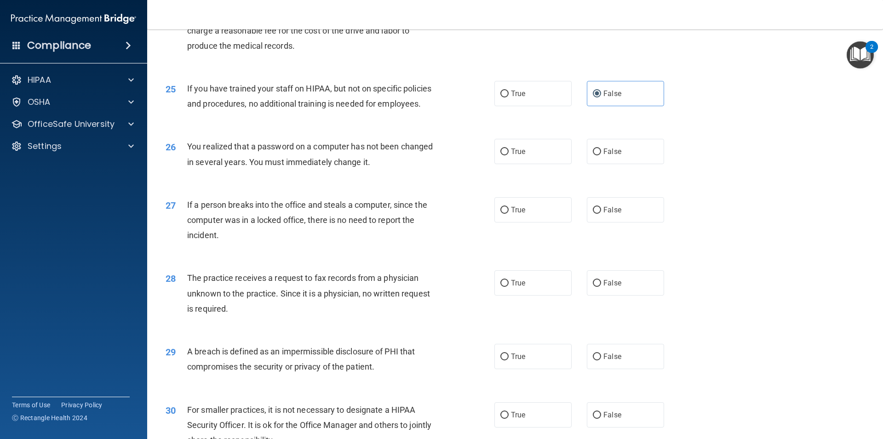
scroll to position [1655, 0]
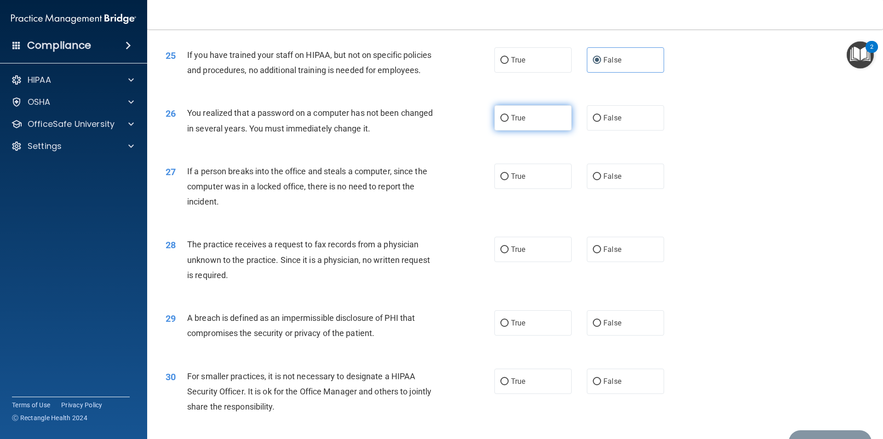
click at [507, 131] on label "True" at bounding box center [532, 117] width 77 height 25
click at [507, 122] on input "True" at bounding box center [504, 118] width 8 height 7
radio input "true"
click at [607, 181] on span "False" at bounding box center [612, 176] width 18 height 9
click at [601, 180] on input "False" at bounding box center [597, 176] width 8 height 7
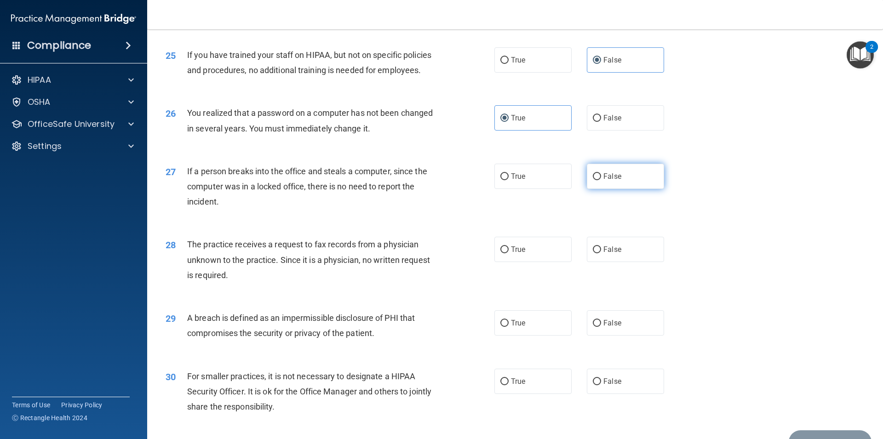
radio input "true"
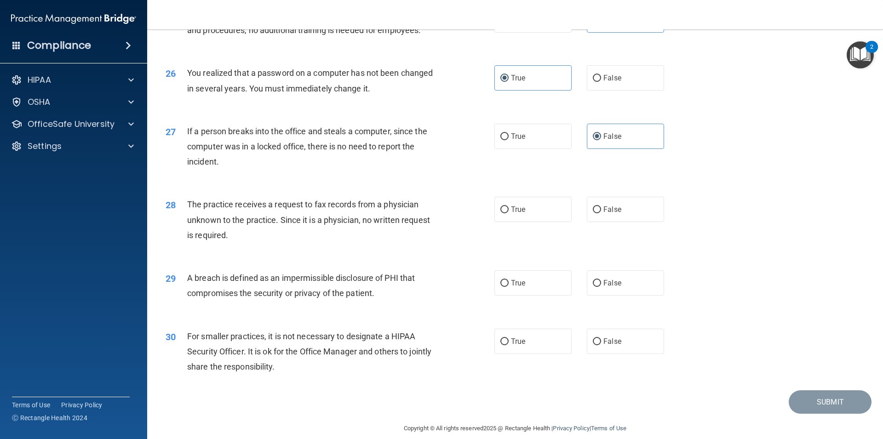
scroll to position [1737, 0]
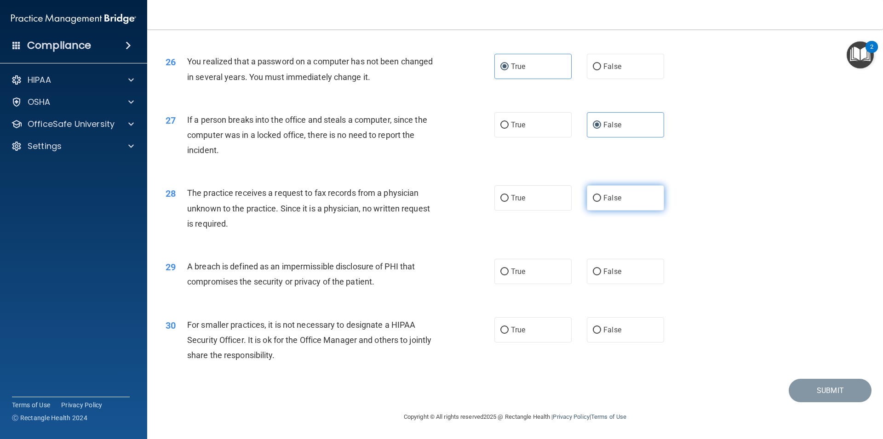
click at [601, 194] on label "False" at bounding box center [625, 197] width 77 height 25
click at [601, 195] on input "False" at bounding box center [597, 198] width 8 height 7
radio input "true"
click at [517, 274] on span "True" at bounding box center [518, 271] width 14 height 9
click at [508, 274] on input "True" at bounding box center [504, 271] width 8 height 7
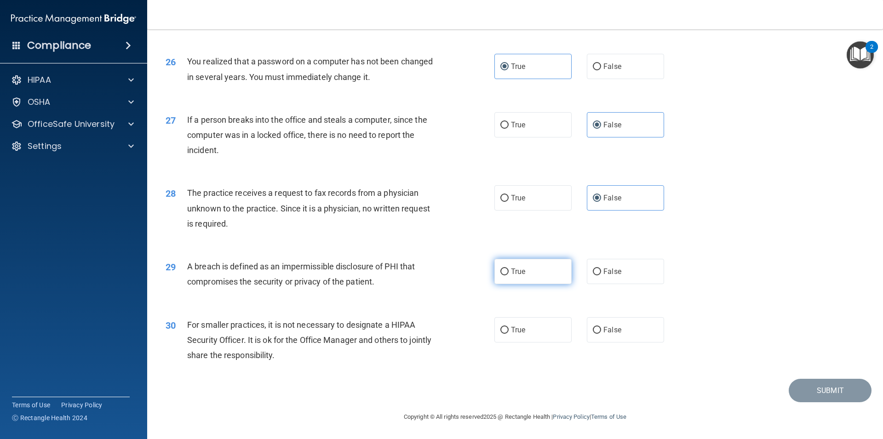
radio input "true"
click at [618, 330] on label "False" at bounding box center [625, 329] width 77 height 25
click at [601, 330] on input "False" at bounding box center [597, 330] width 8 height 7
radio input "true"
click at [802, 383] on button "Submit" at bounding box center [829, 390] width 83 height 23
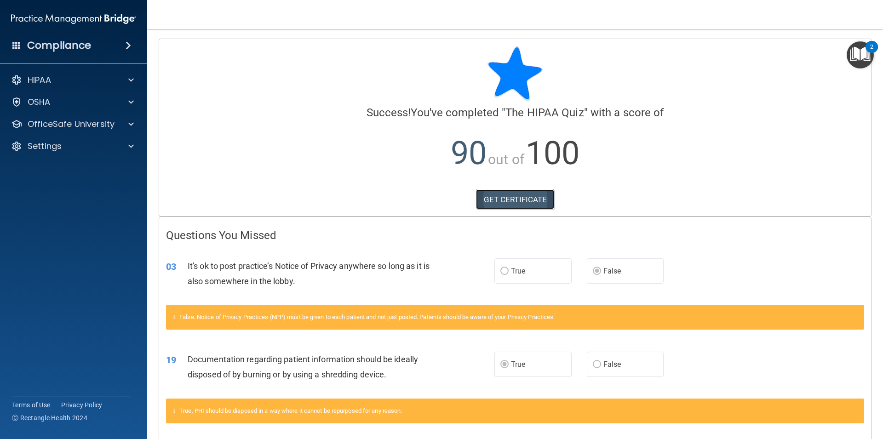
click at [507, 199] on link "GET CERTIFICATE" at bounding box center [515, 199] width 79 height 20
click at [133, 121] on span at bounding box center [131, 124] width 6 height 11
click at [67, 145] on p "HIPAA Training" at bounding box center [44, 146] width 76 height 9
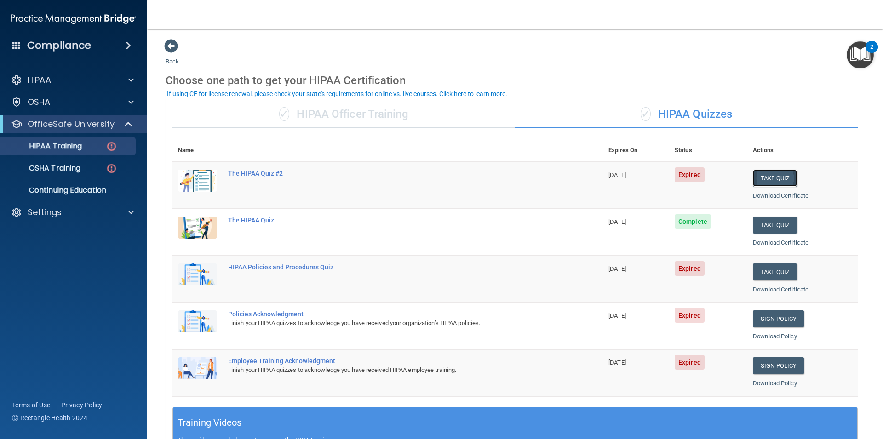
click at [759, 176] on button "Take Quiz" at bounding box center [774, 178] width 44 height 17
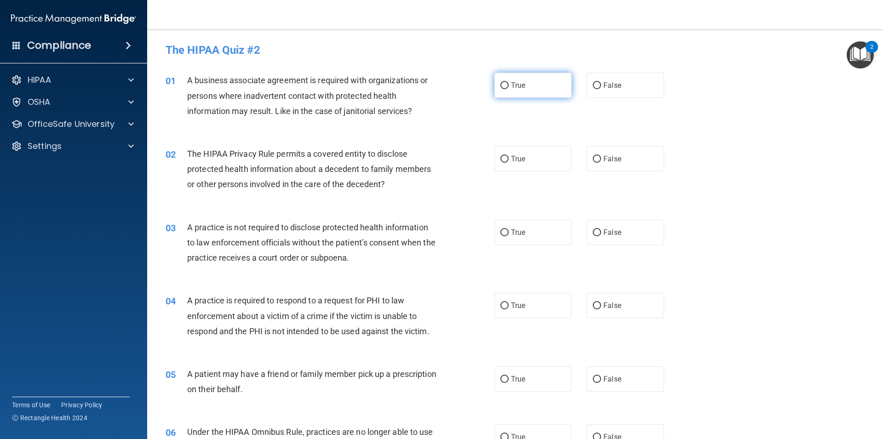
click at [514, 85] on span "True" at bounding box center [518, 85] width 14 height 9
click at [508, 85] on input "True" at bounding box center [504, 85] width 8 height 7
radio input "true"
click at [610, 157] on span "False" at bounding box center [612, 158] width 18 height 9
click at [601, 157] on input "False" at bounding box center [597, 159] width 8 height 7
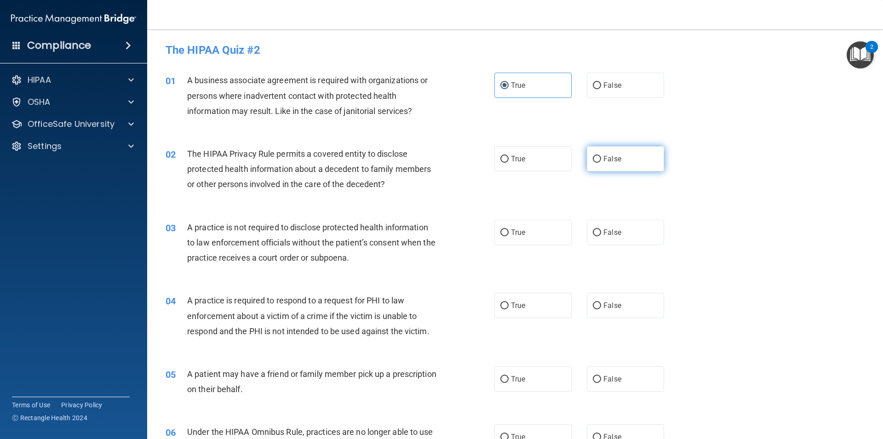
radio input "true"
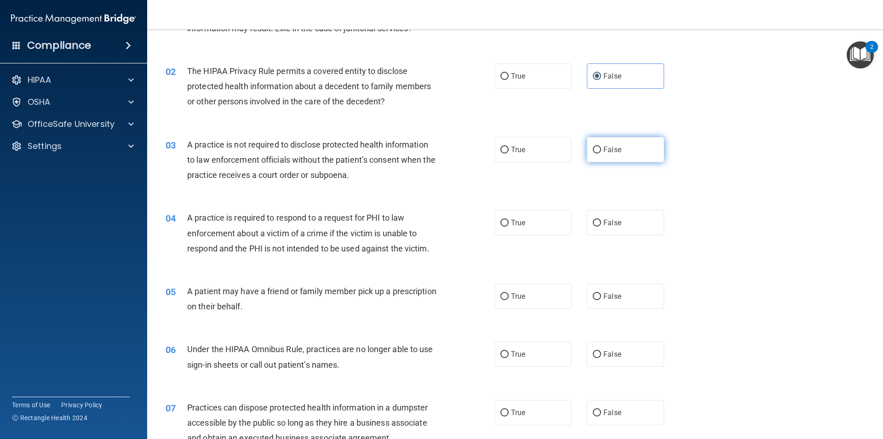
click at [611, 149] on span "False" at bounding box center [612, 149] width 18 height 9
click at [601, 149] on input "False" at bounding box center [597, 150] width 8 height 7
radio input "true"
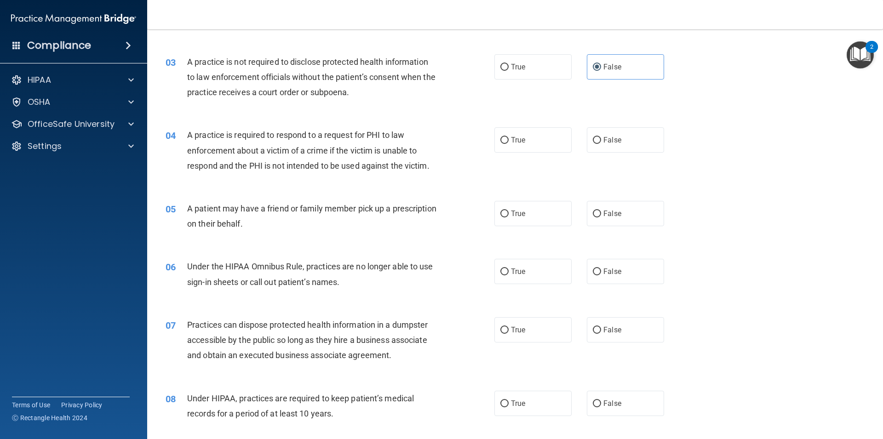
scroll to position [207, 0]
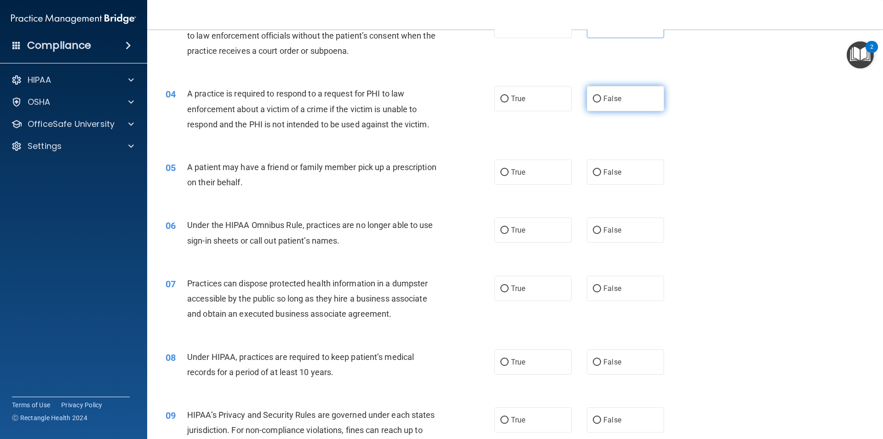
click at [604, 97] on span "False" at bounding box center [612, 98] width 18 height 9
click at [601, 97] on input "False" at bounding box center [597, 99] width 8 height 7
radio input "true"
click at [522, 176] on label "True" at bounding box center [532, 172] width 77 height 25
click at [508, 176] on input "True" at bounding box center [504, 172] width 8 height 7
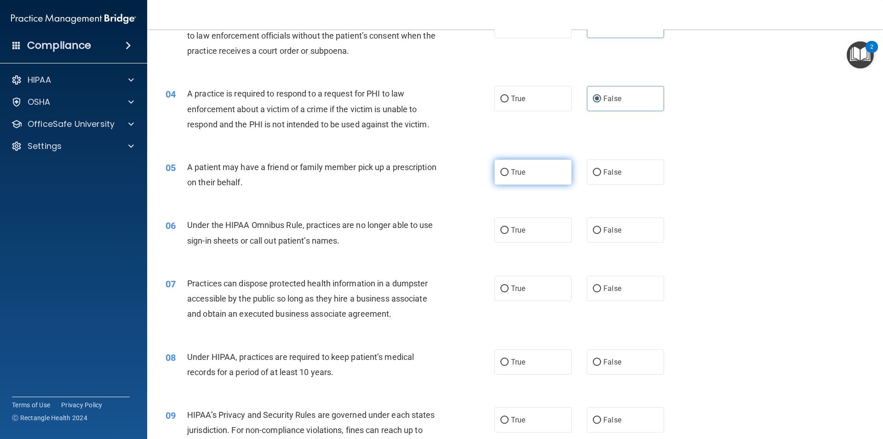
radio input "true"
click at [603, 167] on label "False" at bounding box center [625, 172] width 77 height 25
click at [601, 169] on input "False" at bounding box center [597, 172] width 8 height 7
radio input "true"
radio input "false"
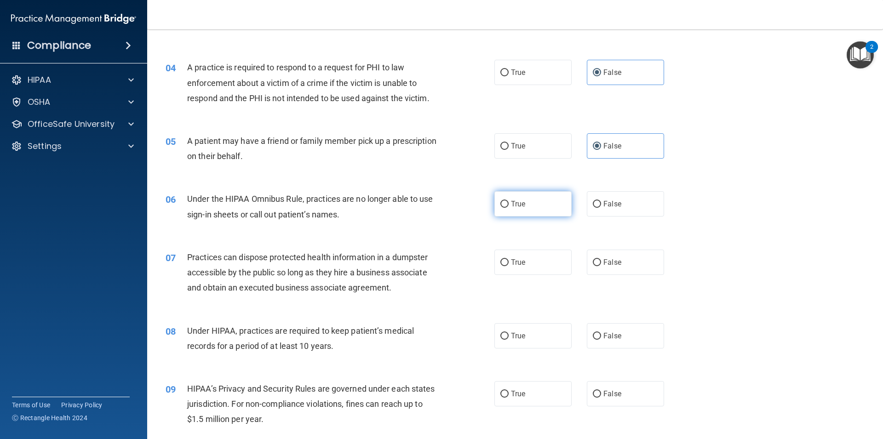
scroll to position [248, 0]
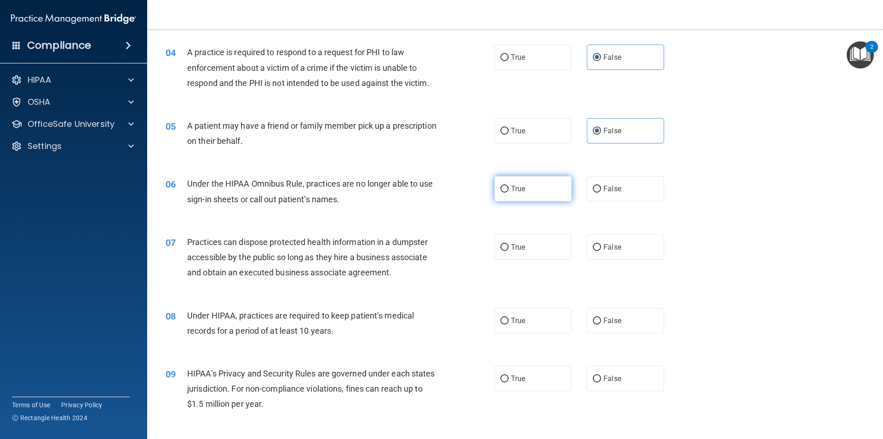
click at [546, 188] on label "True" at bounding box center [532, 188] width 77 height 25
click at [508, 188] on input "True" at bounding box center [504, 189] width 8 height 7
radio input "true"
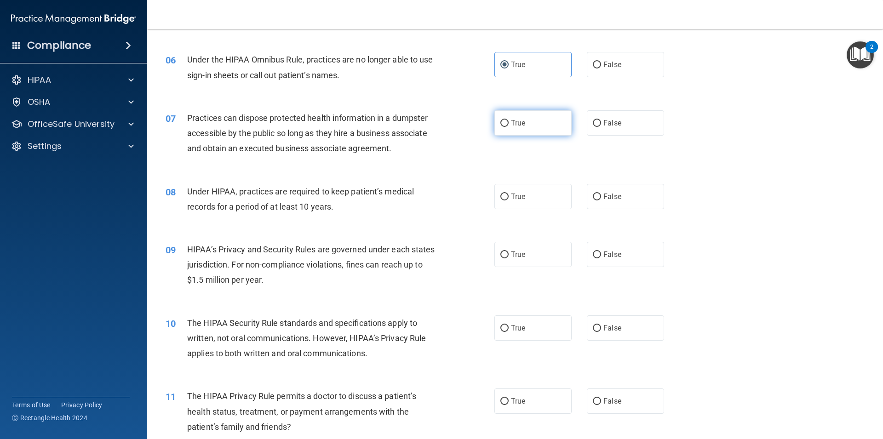
scroll to position [414, 0]
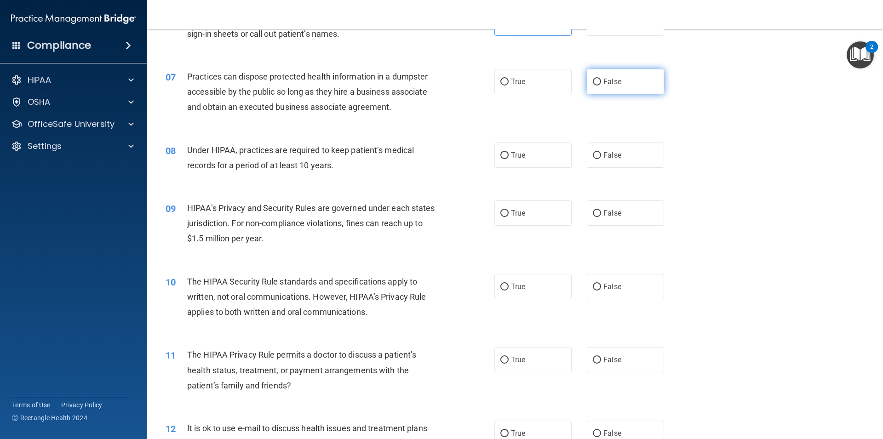
click at [598, 89] on label "False" at bounding box center [625, 81] width 77 height 25
click at [598, 85] on input "False" at bounding box center [597, 82] width 8 height 7
radio input "true"
click at [541, 154] on label "True" at bounding box center [532, 154] width 77 height 25
click at [508, 154] on input "True" at bounding box center [504, 155] width 8 height 7
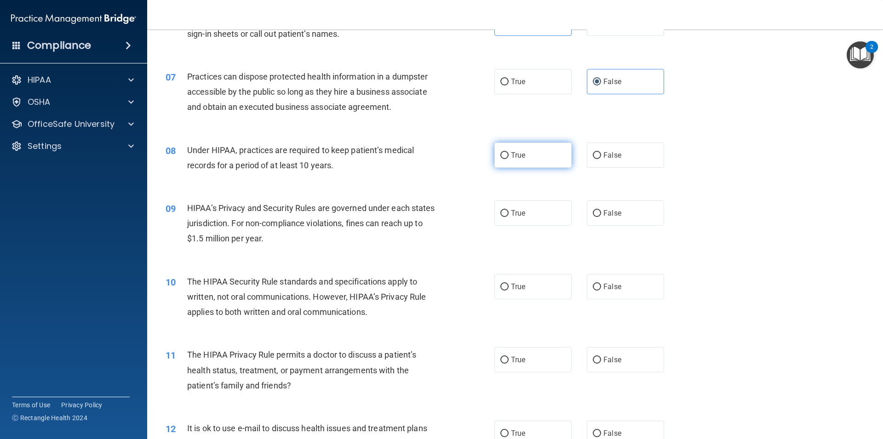
radio input "true"
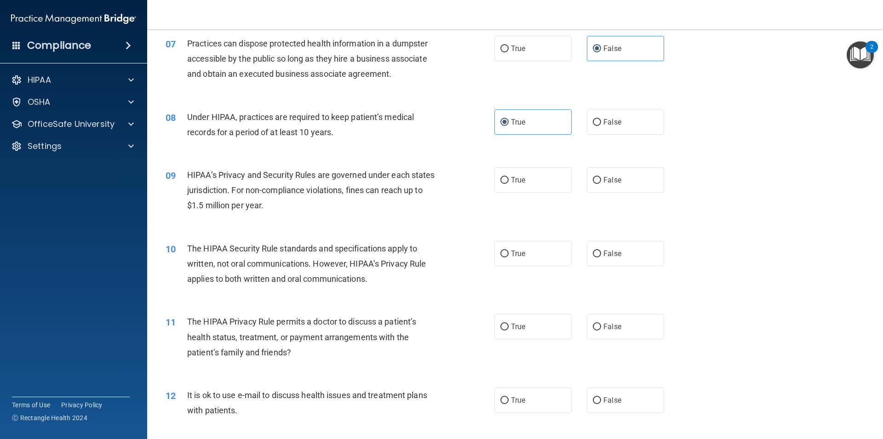
scroll to position [455, 0]
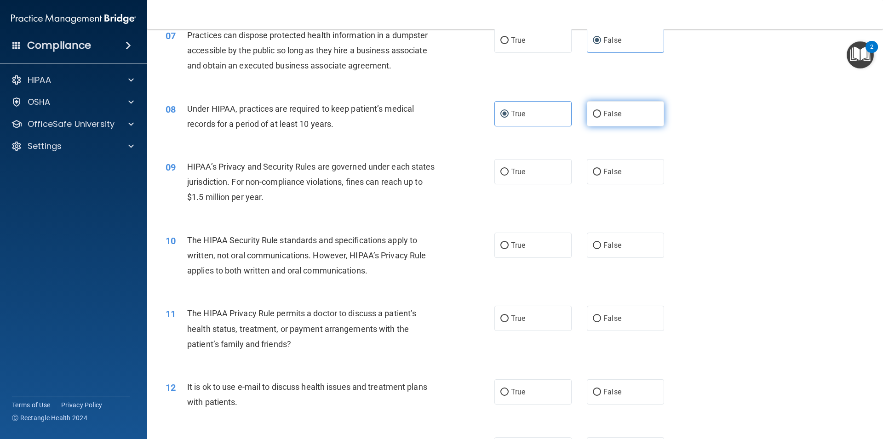
click at [603, 116] on span "False" at bounding box center [612, 113] width 18 height 9
click at [601, 116] on input "False" at bounding box center [597, 114] width 8 height 7
radio input "true"
radio input "false"
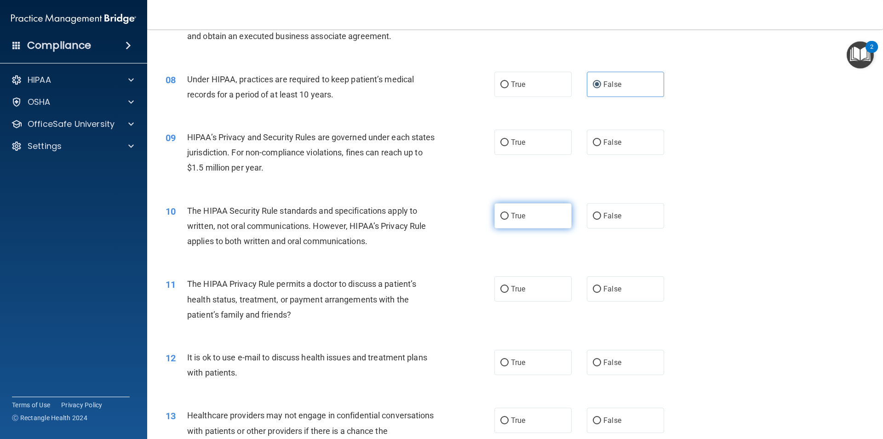
scroll to position [496, 0]
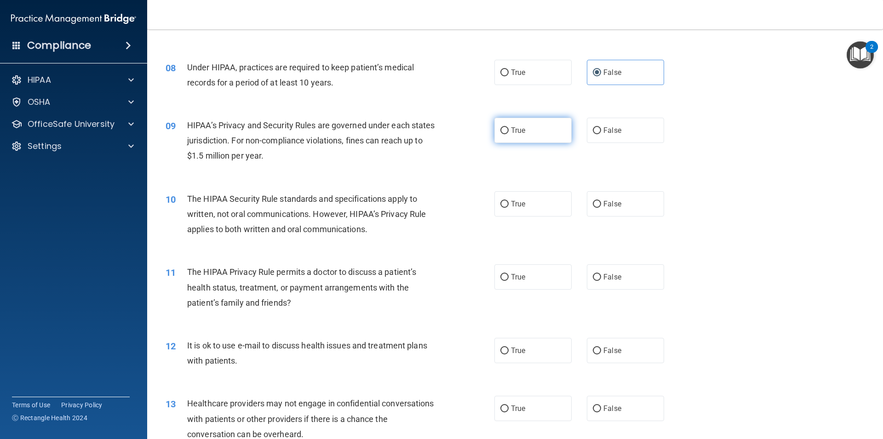
click at [511, 128] on span "True" at bounding box center [518, 130] width 14 height 9
click at [508, 128] on input "True" at bounding box center [504, 130] width 8 height 7
radio input "true"
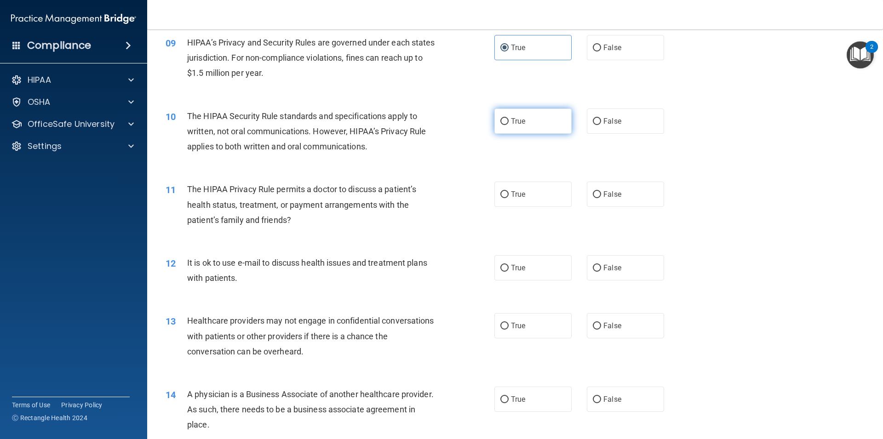
scroll to position [621, 0]
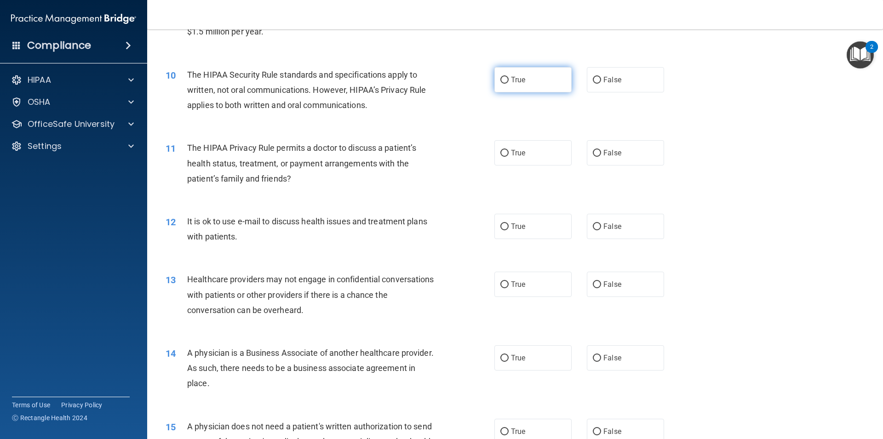
click at [514, 75] on label "True" at bounding box center [532, 79] width 77 height 25
click at [508, 77] on input "True" at bounding box center [504, 80] width 8 height 7
radio input "true"
click at [615, 153] on span "False" at bounding box center [612, 152] width 18 height 9
click at [601, 153] on input "False" at bounding box center [597, 153] width 8 height 7
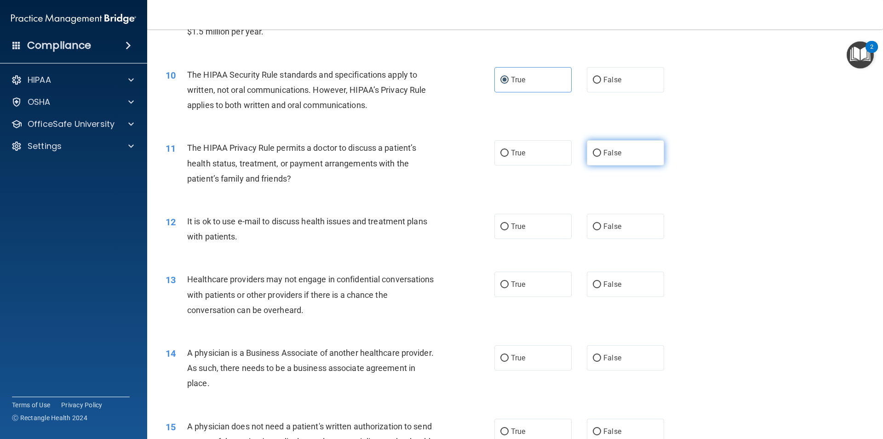
radio input "true"
click at [627, 222] on label "False" at bounding box center [625, 226] width 77 height 25
click at [601, 223] on input "False" at bounding box center [597, 226] width 8 height 7
radio input "true"
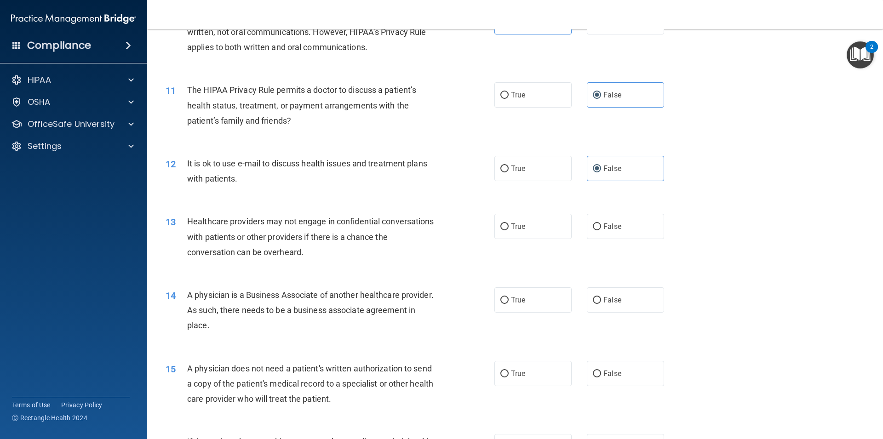
scroll to position [703, 0]
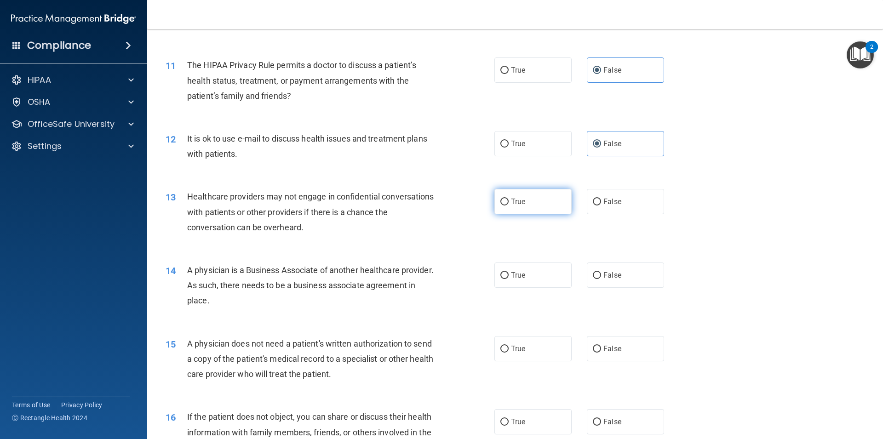
click at [540, 200] on label "True" at bounding box center [532, 201] width 77 height 25
click at [508, 200] on input "True" at bounding box center [504, 202] width 8 height 7
radio input "true"
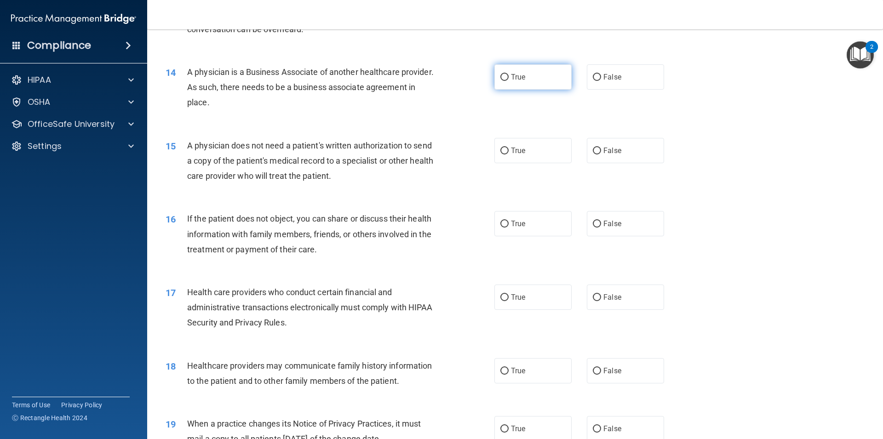
scroll to position [910, 0]
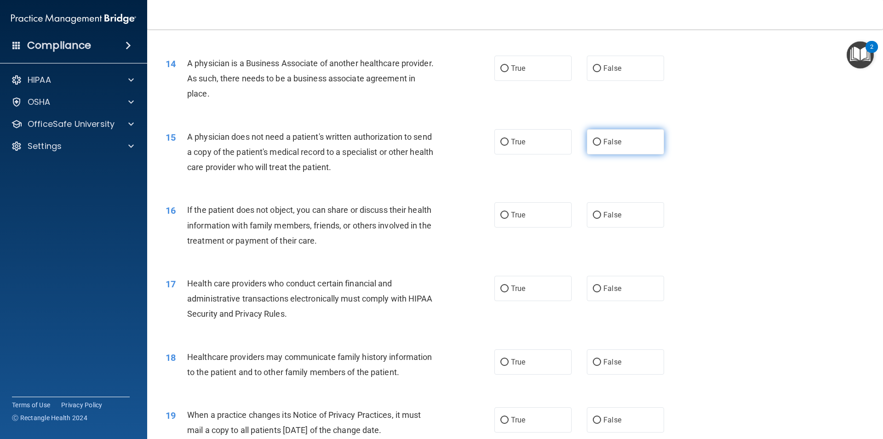
click at [600, 137] on label "False" at bounding box center [625, 141] width 77 height 25
click at [600, 139] on input "False" at bounding box center [597, 142] width 8 height 7
radio input "true"
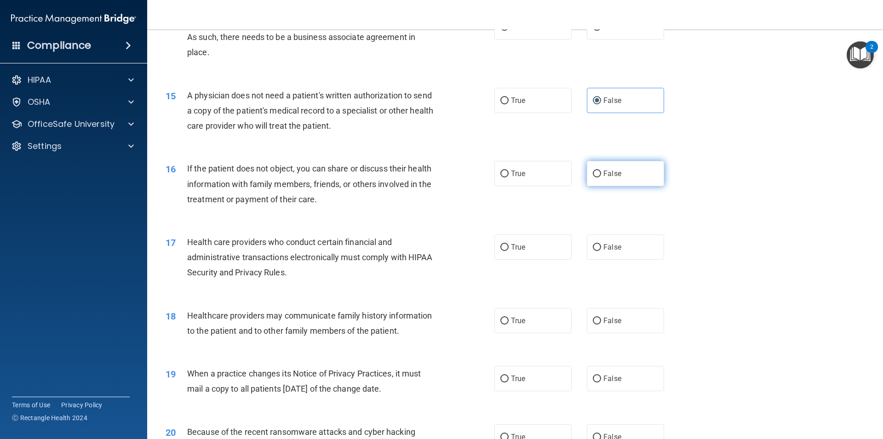
click at [599, 170] on label "False" at bounding box center [625, 173] width 77 height 25
click at [599, 171] on input "False" at bounding box center [597, 174] width 8 height 7
radio input "true"
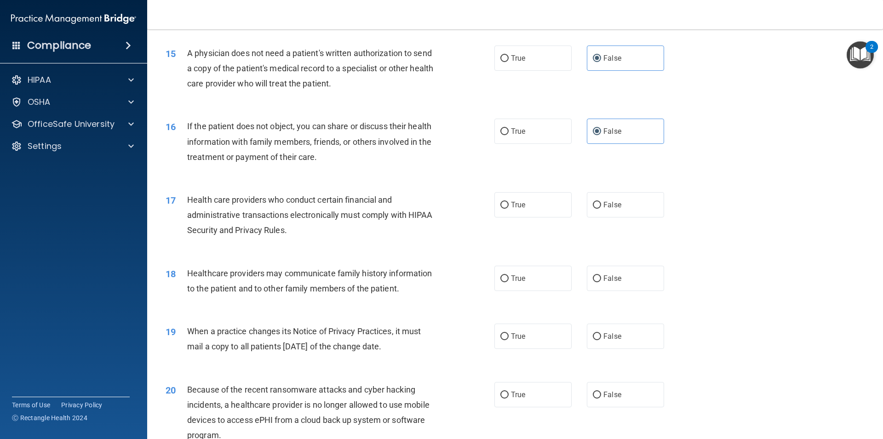
scroll to position [1034, 0]
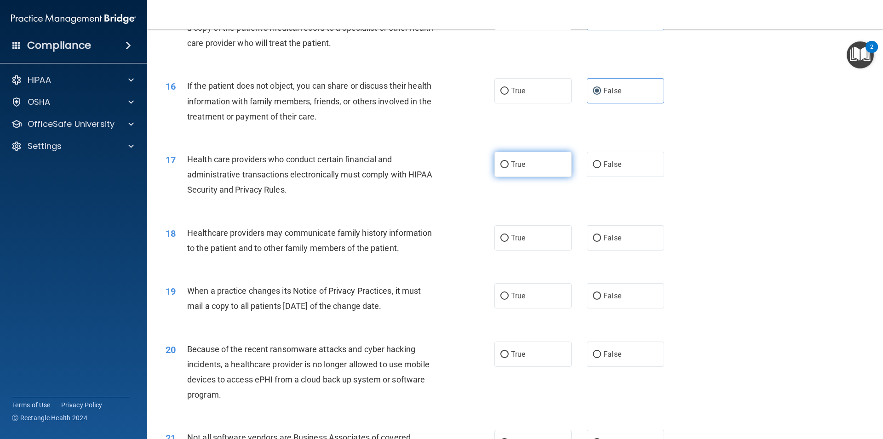
click at [539, 163] on label "True" at bounding box center [532, 164] width 77 height 25
click at [508, 163] on input "True" at bounding box center [504, 164] width 8 height 7
radio input "true"
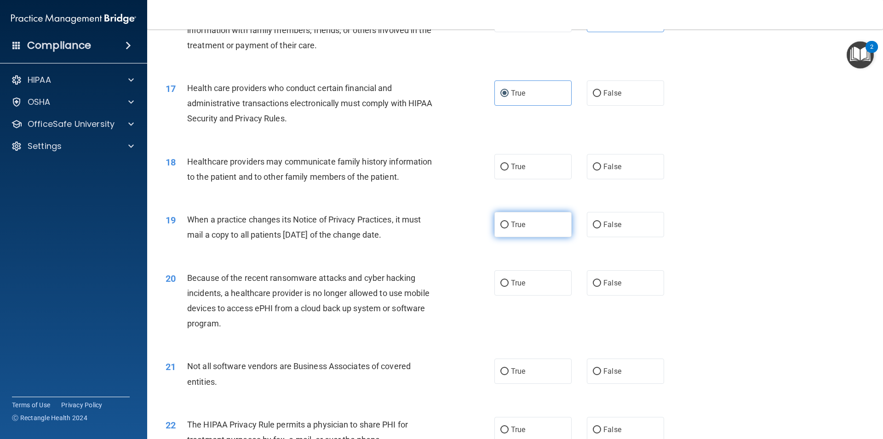
scroll to position [1117, 0]
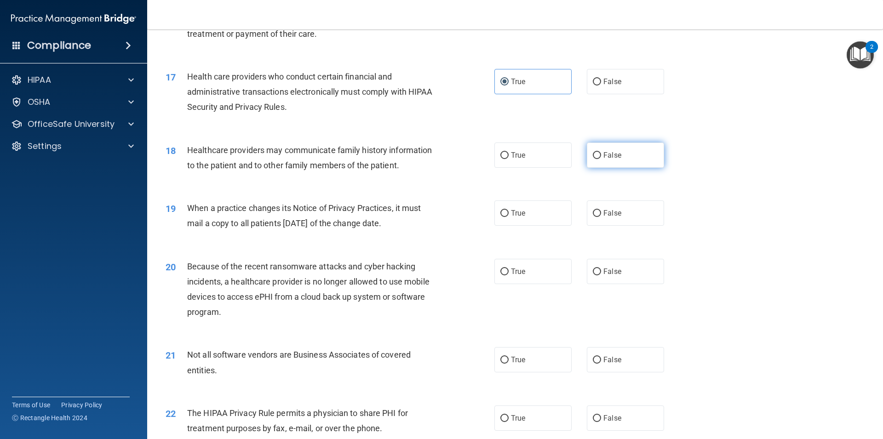
click at [607, 153] on span "False" at bounding box center [612, 155] width 18 height 9
click at [601, 153] on input "False" at bounding box center [597, 155] width 8 height 7
radio input "true"
click at [537, 206] on label "True" at bounding box center [532, 212] width 77 height 25
click at [508, 210] on input "True" at bounding box center [504, 213] width 8 height 7
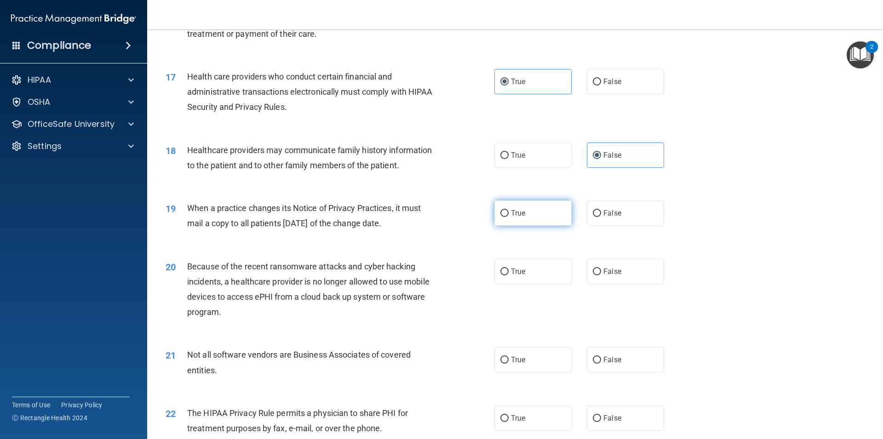
radio input "true"
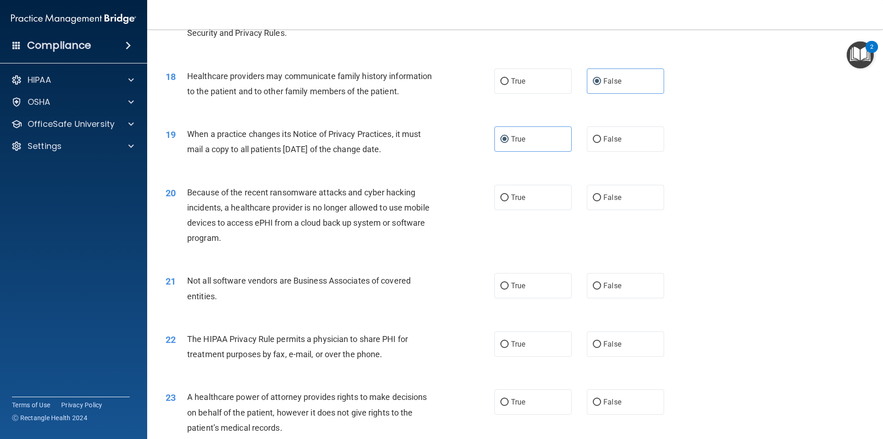
scroll to position [1200, 0]
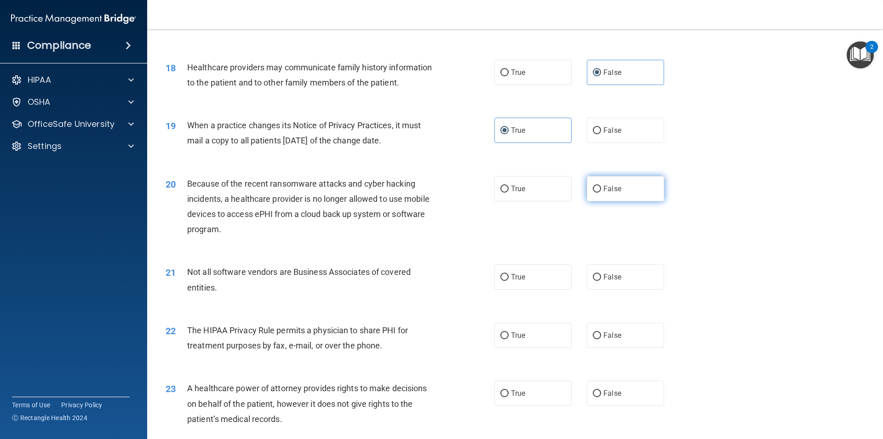
click at [630, 182] on label "False" at bounding box center [625, 188] width 77 height 25
click at [601, 186] on input "False" at bounding box center [597, 189] width 8 height 7
radio input "true"
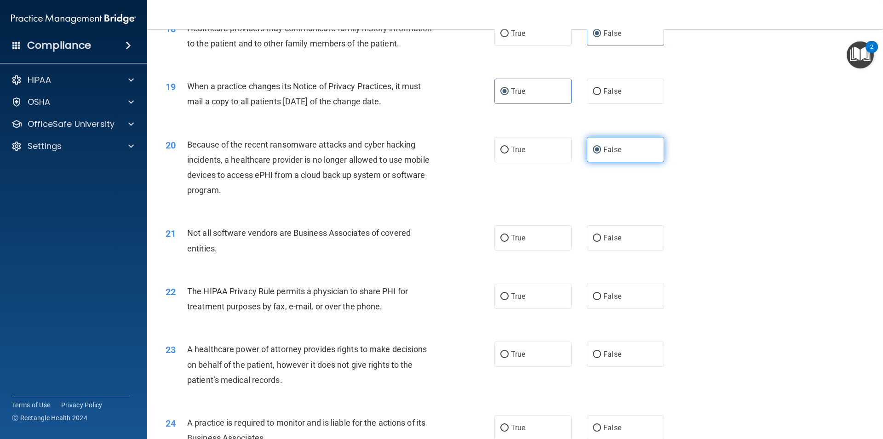
scroll to position [1282, 0]
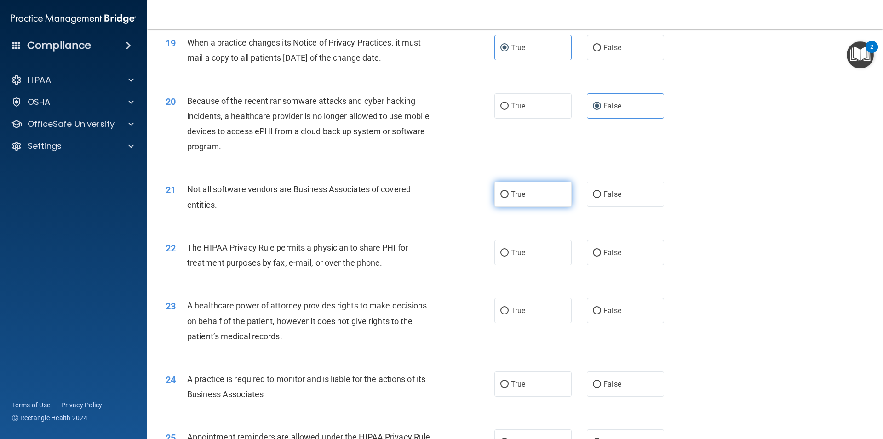
click at [553, 198] on label "True" at bounding box center [532, 194] width 77 height 25
click at [508, 198] on input "True" at bounding box center [504, 194] width 8 height 7
radio input "true"
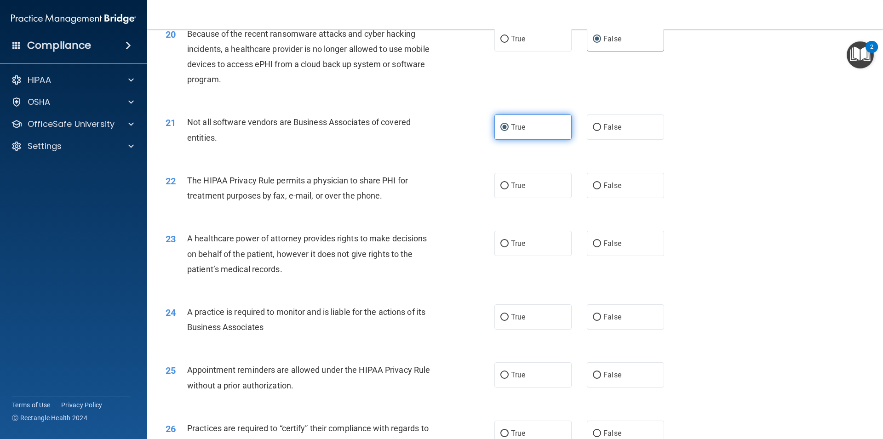
scroll to position [1365, 0]
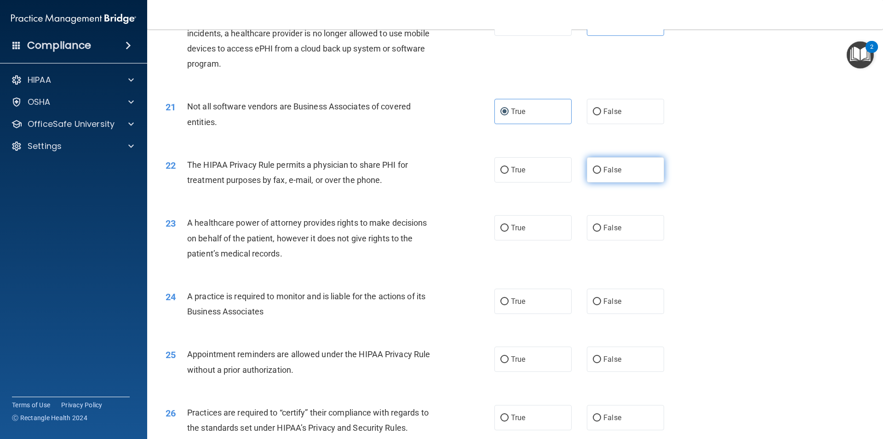
click at [633, 173] on label "False" at bounding box center [625, 169] width 77 height 25
click at [601, 173] on input "False" at bounding box center [597, 170] width 8 height 7
radio input "true"
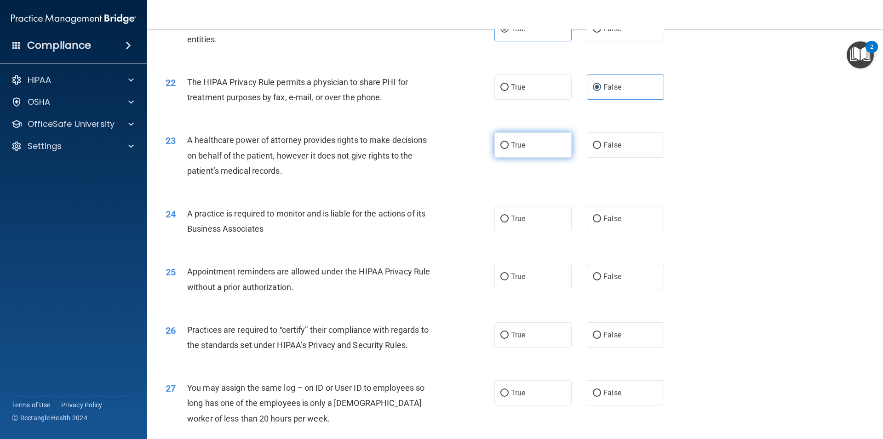
click at [511, 149] on span "True" at bounding box center [518, 145] width 14 height 9
click at [507, 149] on input "True" at bounding box center [504, 145] width 8 height 7
radio input "true"
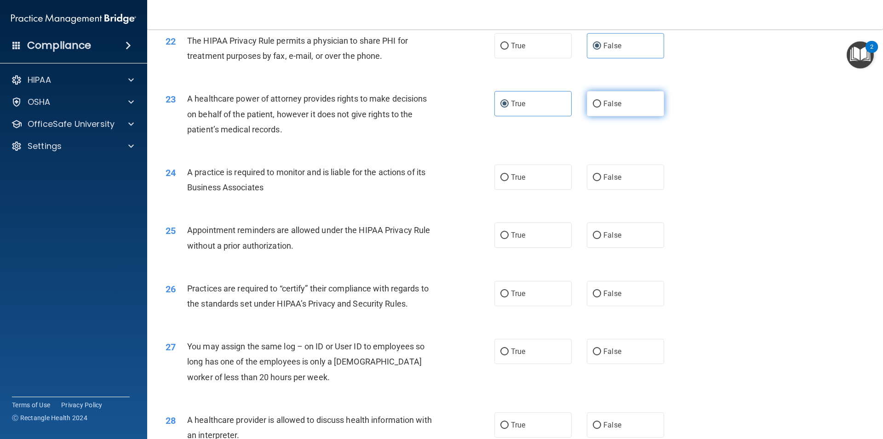
click at [602, 113] on label "False" at bounding box center [625, 103] width 77 height 25
click at [601, 108] on input "False" at bounding box center [597, 104] width 8 height 7
radio input "true"
radio input "false"
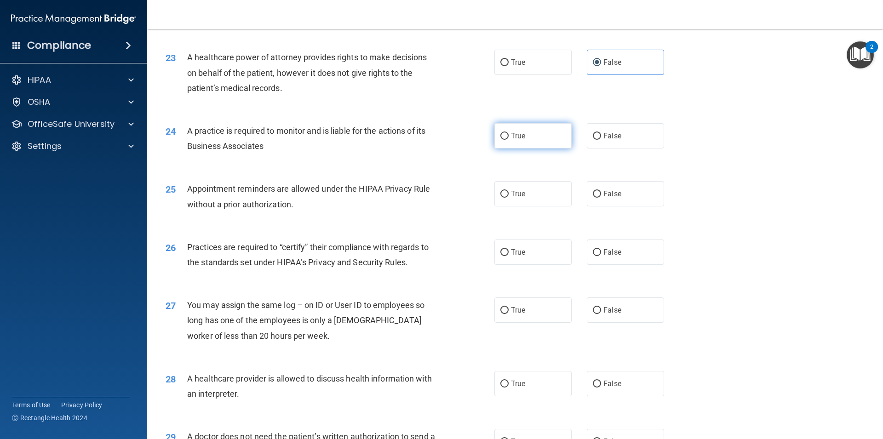
click at [525, 141] on label "True" at bounding box center [532, 135] width 77 height 25
click at [508, 140] on input "True" at bounding box center [504, 136] width 8 height 7
radio input "true"
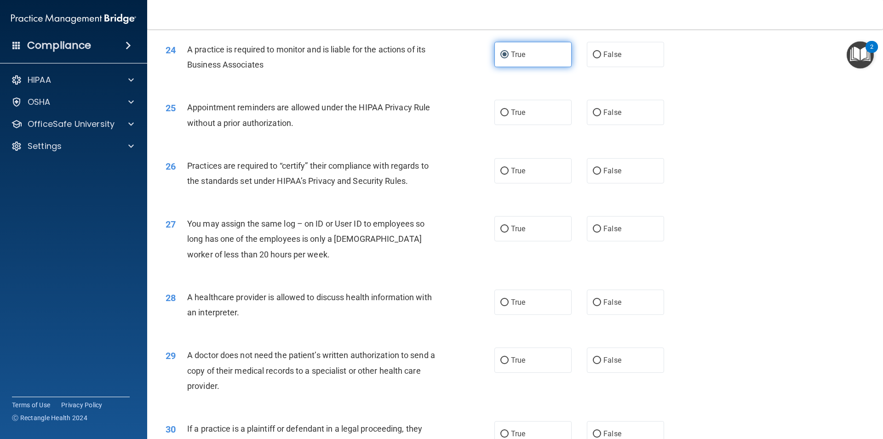
scroll to position [1613, 0]
click at [524, 121] on label "True" at bounding box center [532, 110] width 77 height 25
click at [508, 115] on input "True" at bounding box center [504, 111] width 8 height 7
radio input "true"
click at [516, 169] on span "True" at bounding box center [518, 169] width 14 height 9
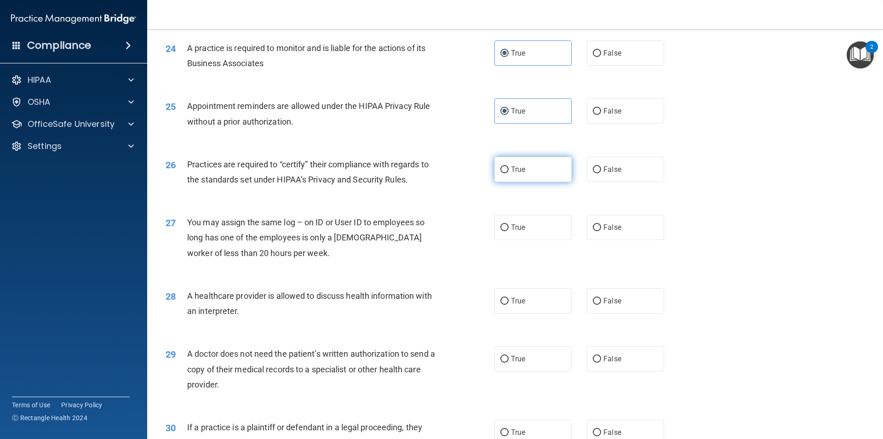
click at [508, 169] on input "True" at bounding box center [504, 169] width 8 height 7
radio input "true"
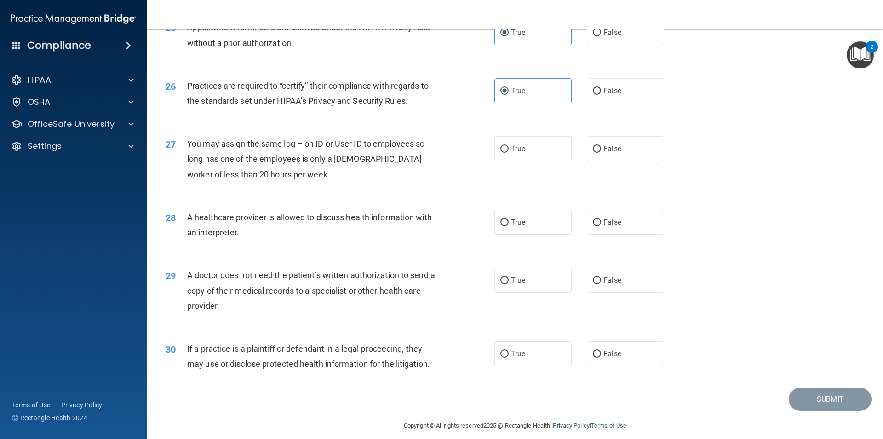
scroll to position [1696, 0]
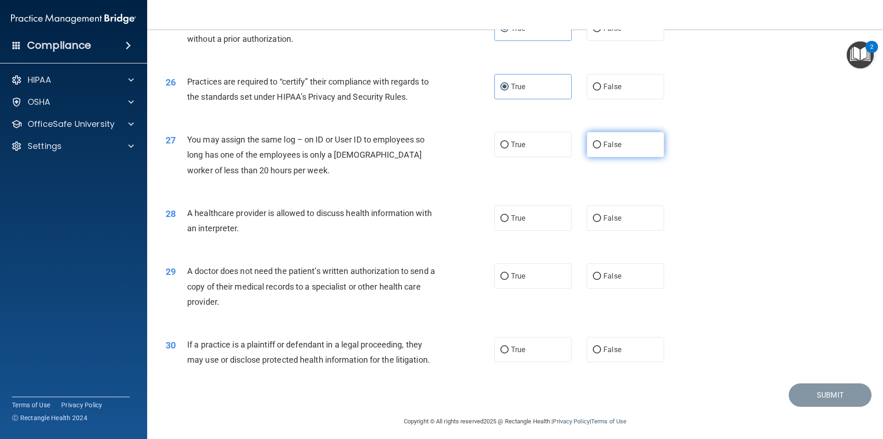
click at [616, 148] on label "False" at bounding box center [625, 144] width 77 height 25
click at [601, 148] on input "False" at bounding box center [597, 145] width 8 height 7
radio input "true"
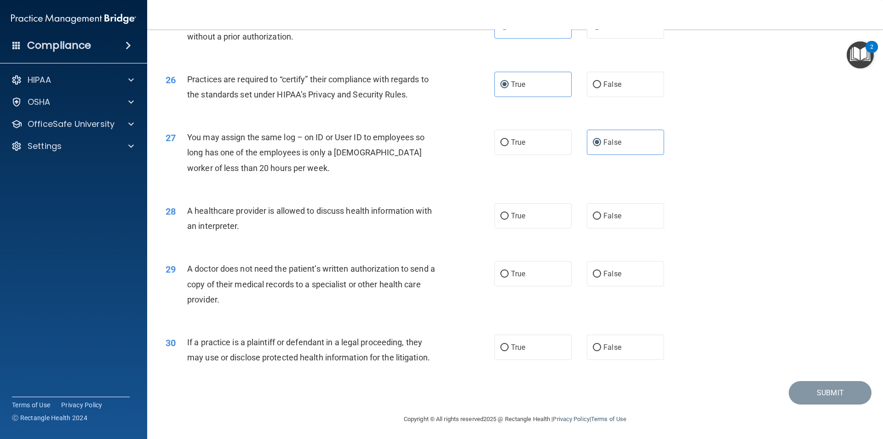
scroll to position [1701, 0]
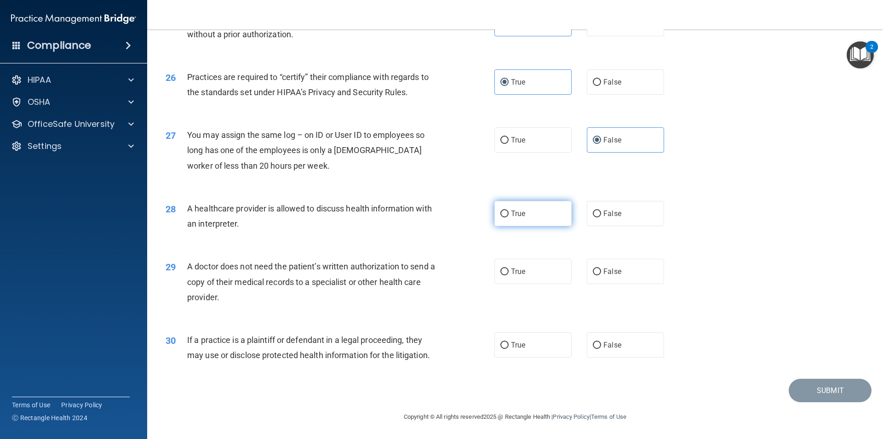
click at [562, 214] on label "True" at bounding box center [532, 213] width 77 height 25
click at [508, 214] on input "True" at bounding box center [504, 214] width 8 height 7
radio input "true"
click at [534, 277] on label "True" at bounding box center [532, 271] width 77 height 25
click at [508, 275] on input "True" at bounding box center [504, 271] width 8 height 7
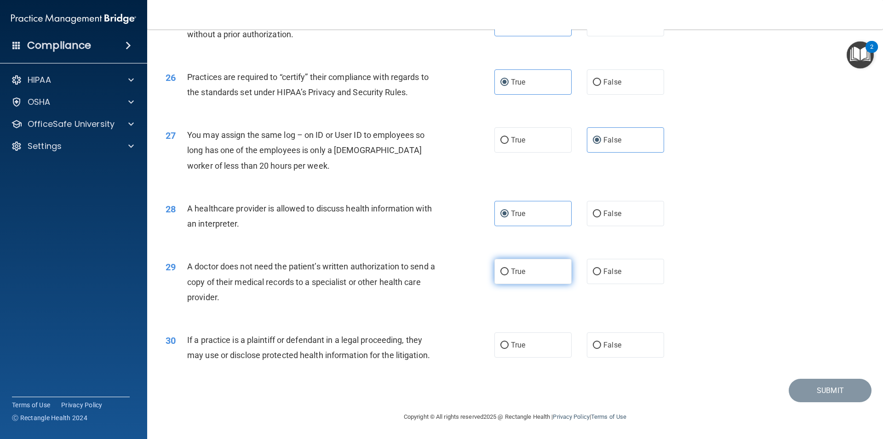
radio input "true"
click at [544, 344] on label "True" at bounding box center [532, 344] width 77 height 25
click at [508, 344] on input "True" at bounding box center [504, 345] width 8 height 7
radio input "true"
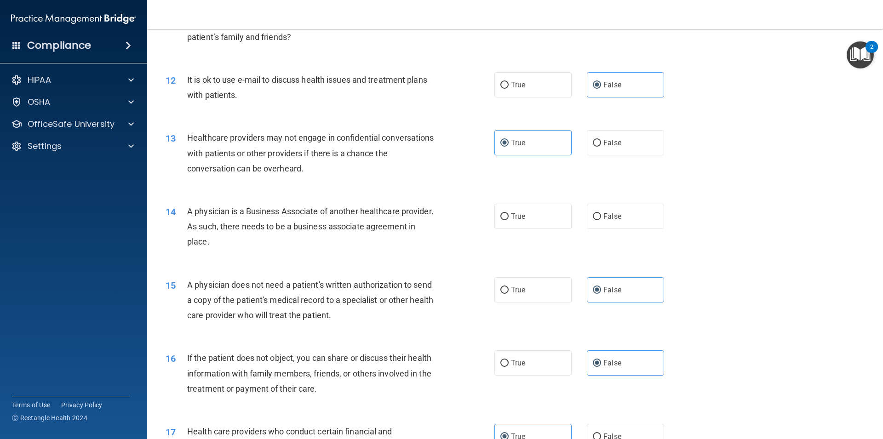
scroll to position [750, 0]
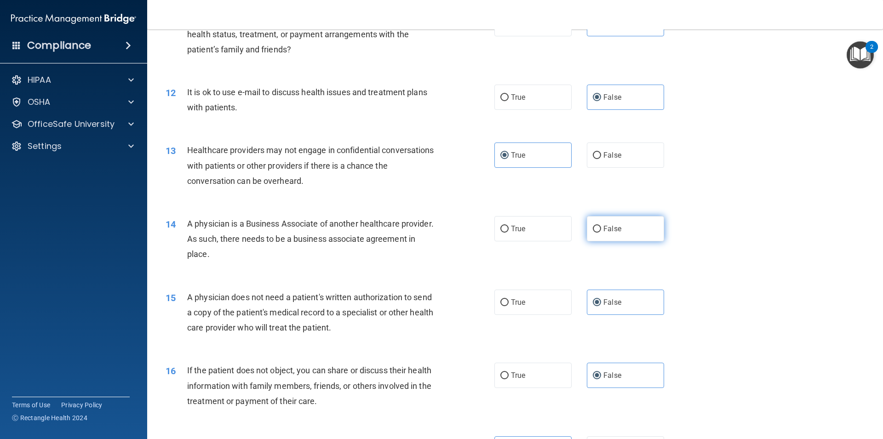
click at [644, 234] on label "False" at bounding box center [625, 228] width 77 height 25
click at [601, 233] on input "False" at bounding box center [597, 229] width 8 height 7
radio input "true"
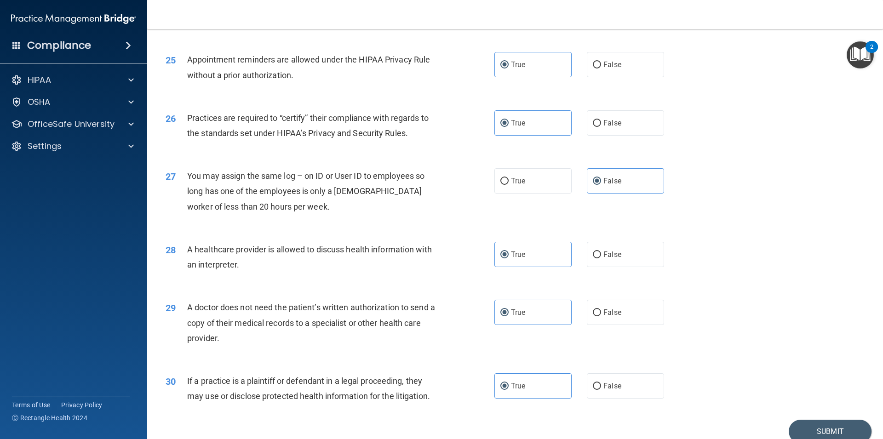
scroll to position [1701, 0]
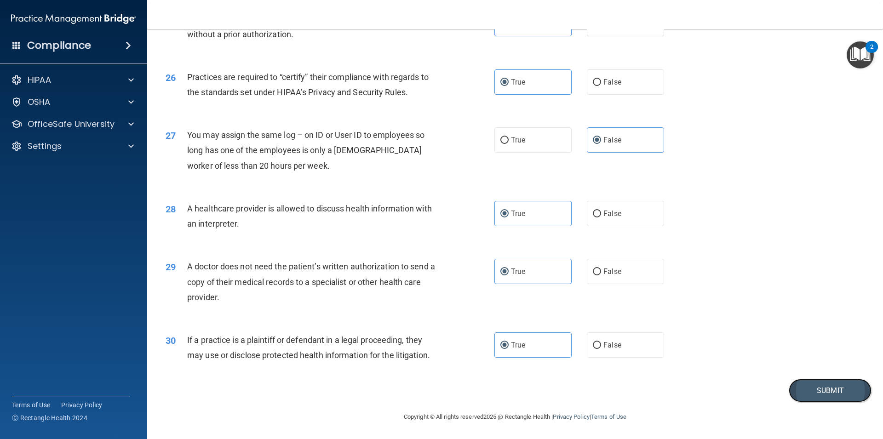
click at [840, 386] on button "Submit" at bounding box center [829, 390] width 83 height 23
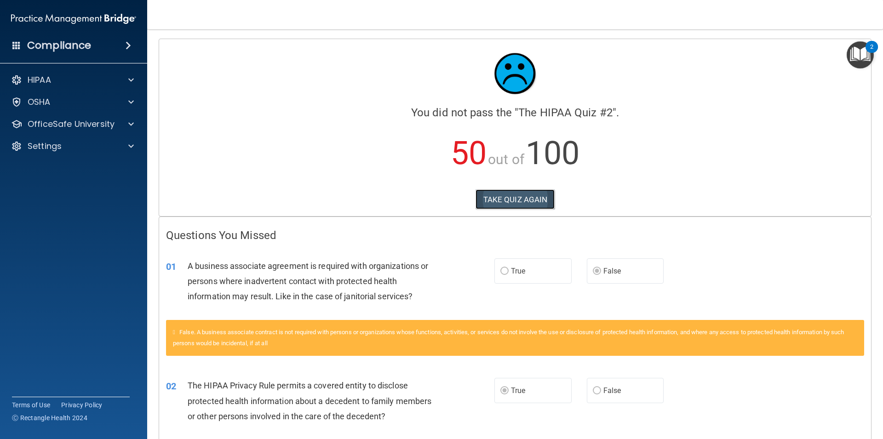
click at [495, 197] on button "TAKE QUIZ AGAIN" at bounding box center [515, 199] width 80 height 20
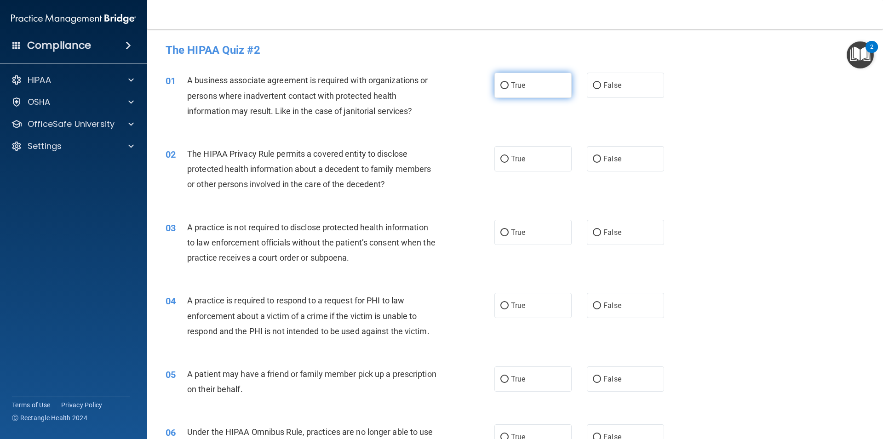
click at [520, 88] on span "True" at bounding box center [518, 85] width 14 height 9
click at [508, 88] on input "True" at bounding box center [504, 85] width 8 height 7
radio input "true"
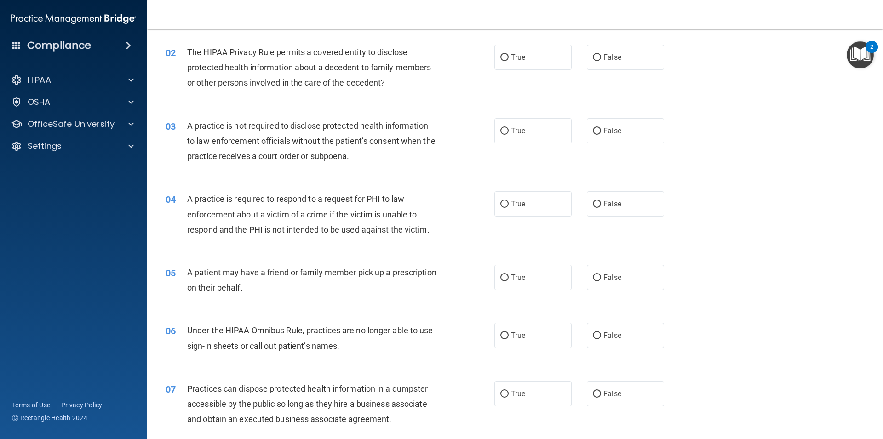
scroll to position [124, 0]
